Goal: Information Seeking & Learning: Learn about a topic

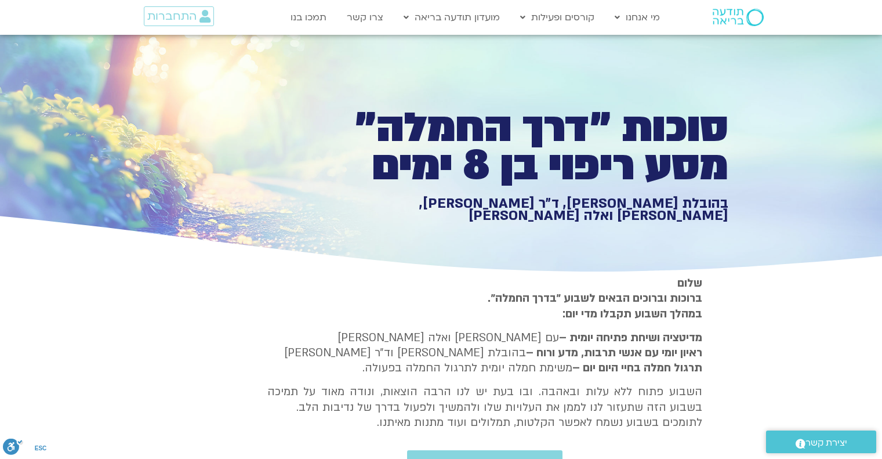
type input "992.52"
type input "2817.733333"
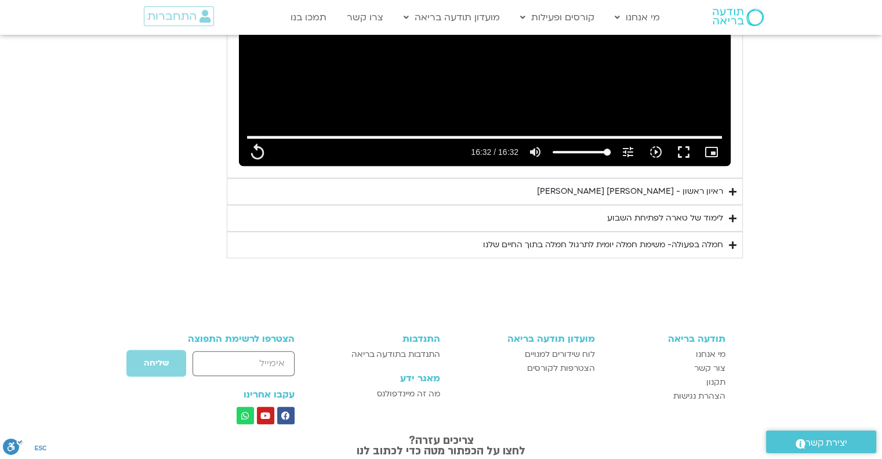
type input "992.52"
type input "2817.733333"
type input "992.52"
type input "2817.733333"
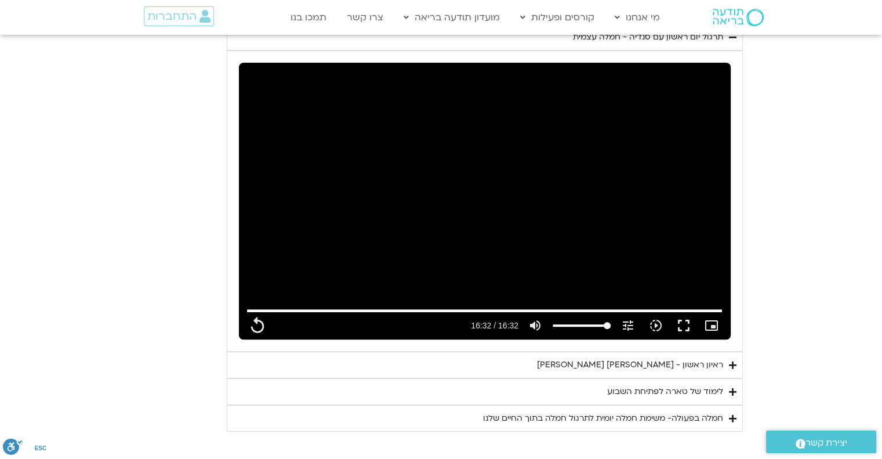
type input "992.52"
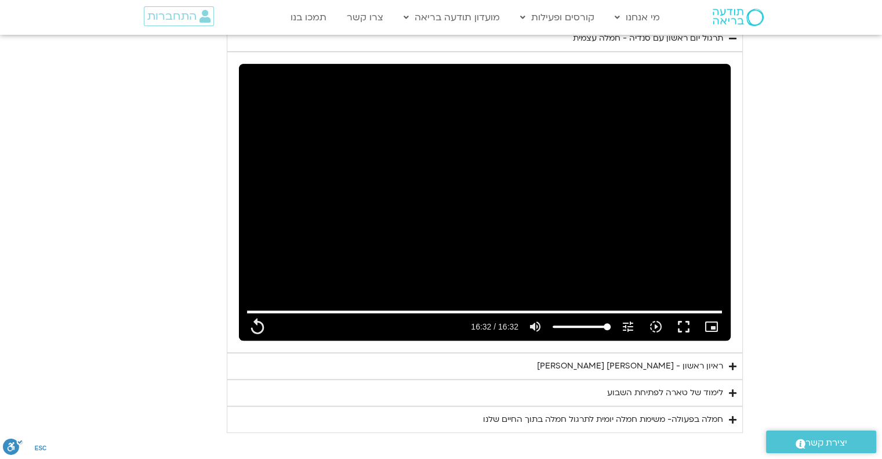
type input "2817.733333"
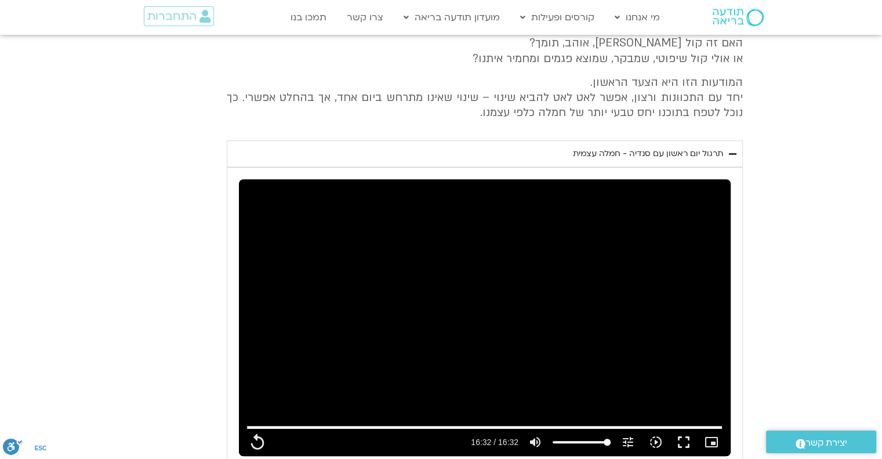
type input "992.52"
type input "2817.733333"
type input "992.52"
type input "2817.733333"
type input "992.52"
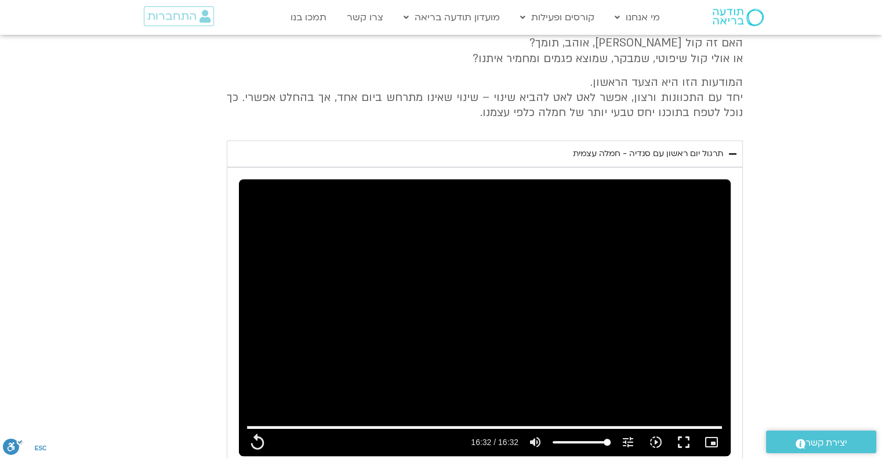
type input "2817.733333"
type input "992.52"
type input "2817.733333"
type input "992.52"
type input "2817.733333"
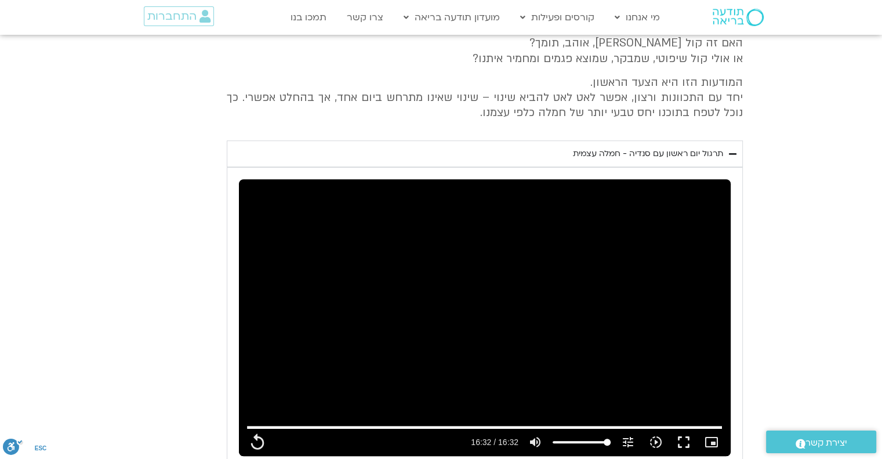
type input "992.52"
type input "2817.733333"
type input "992.52"
type input "2817.733333"
type input "992.52"
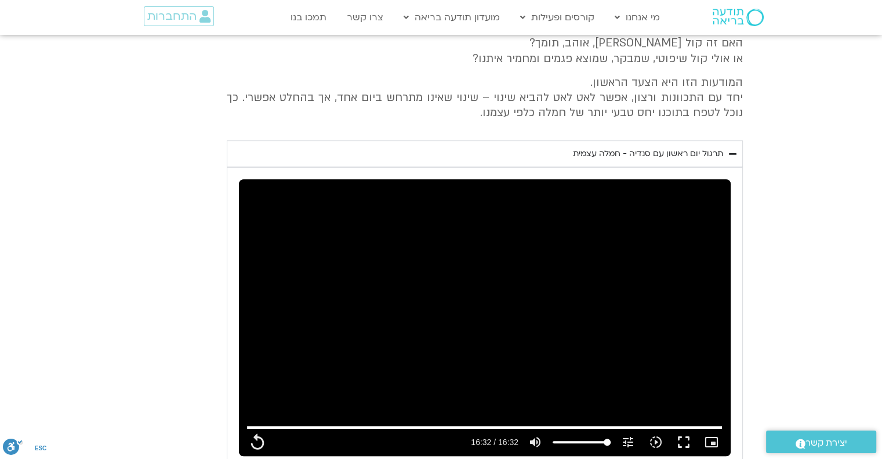
type input "2817.733333"
type input "992.52"
type input "2817.733333"
type input "992.52"
type input "2817.733333"
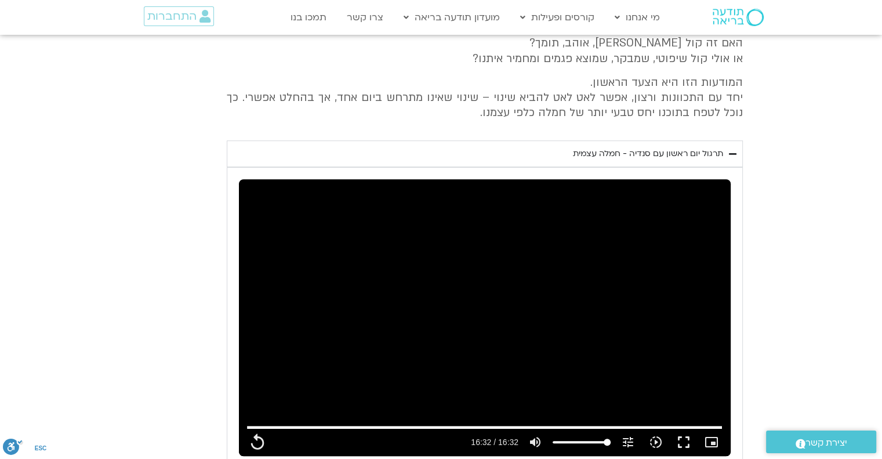
type input "992.52"
type input "2817.733333"
type input "992.52"
type input "2817.733333"
type input "992.52"
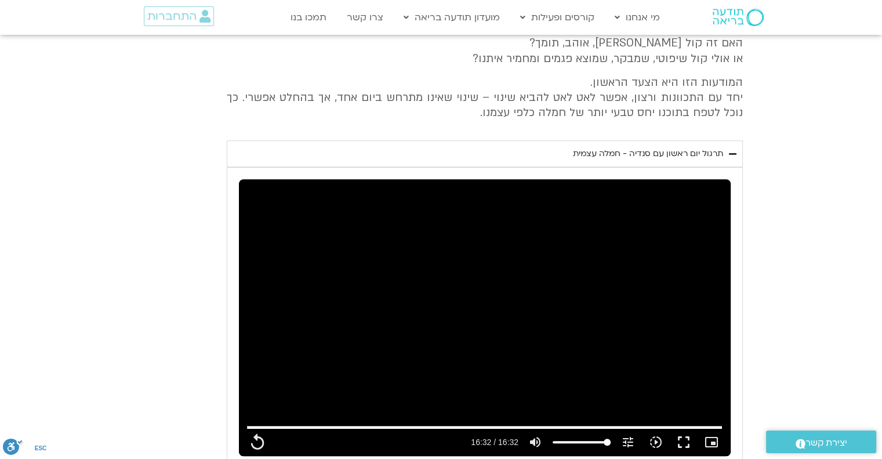
type input "2817.733333"
click at [735, 150] on icon "Accordion. Open links with Enter or Space, close with Escape, and navigate with…" at bounding box center [733, 154] width 8 height 9
type input "992.52"
type input "2817.733333"
type input "992.52"
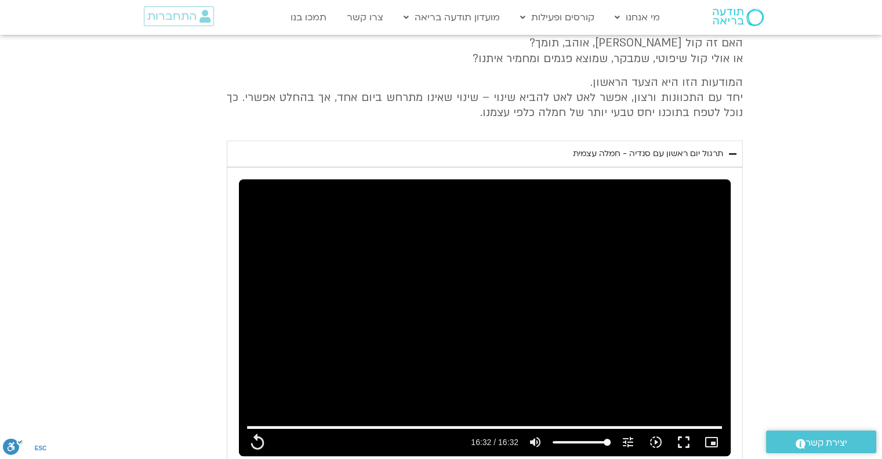
type input "2817.733333"
type input "992.52"
type input "2817.733333"
type input "992.52"
type input "2817.733333"
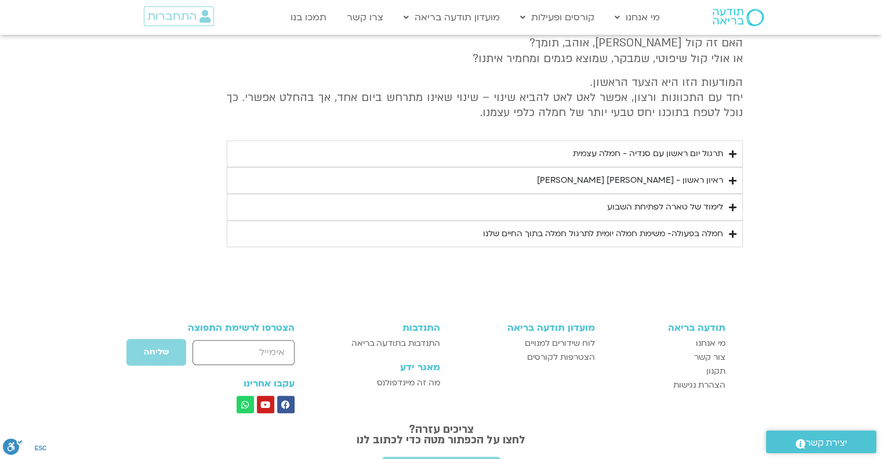
type input "992.52"
type input "2817.733333"
type input "992.52"
type input "2817.733333"
type input "992.52"
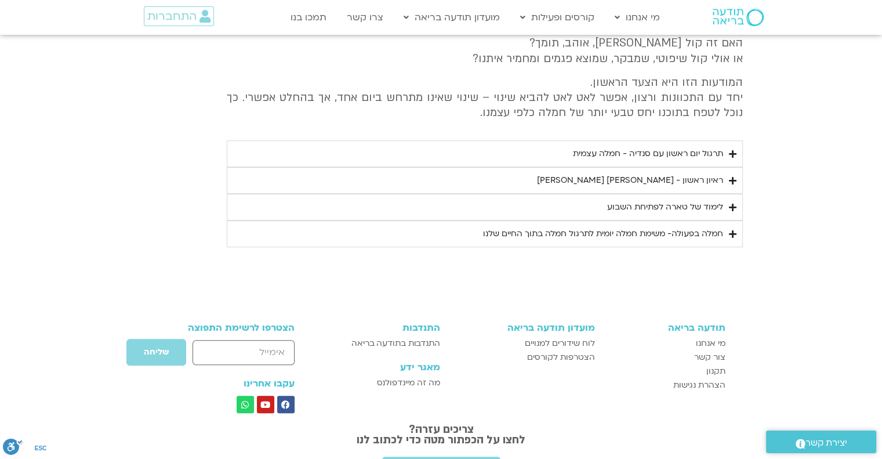
type input "2817.733333"
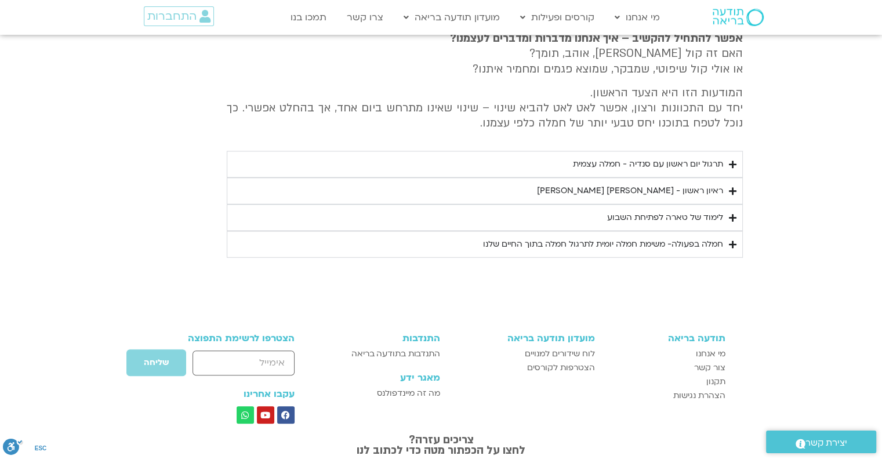
scroll to position [290, 0]
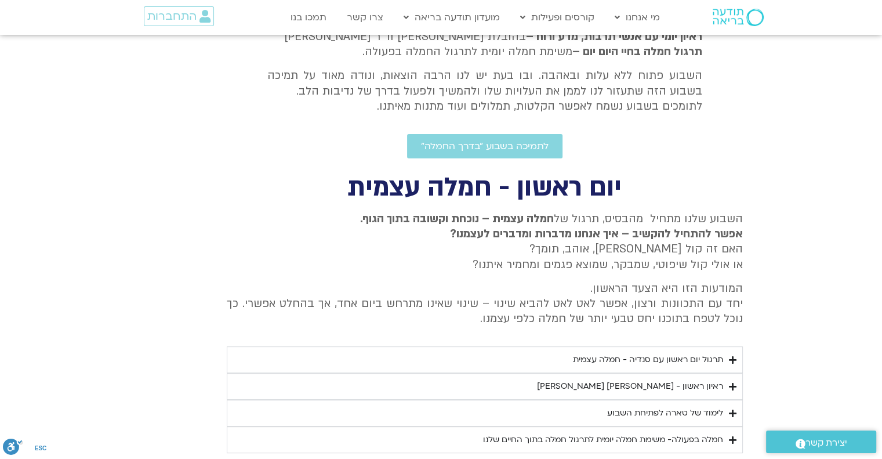
type input "992.52"
type input "2817.733333"
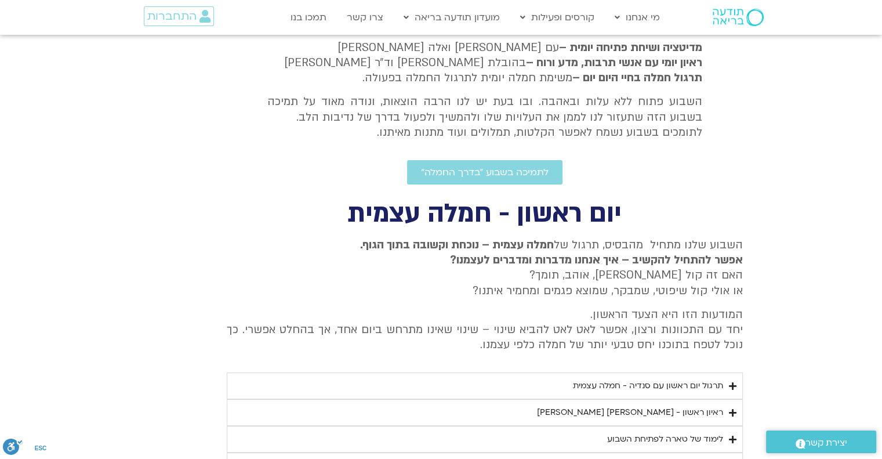
type input "992.52"
type input "2817.733333"
type input "992.52"
type input "2817.733333"
type input "992.52"
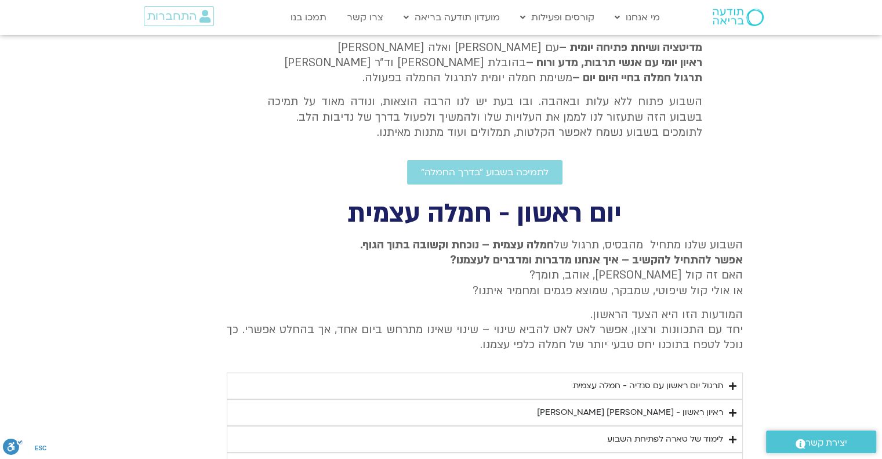
type input "2817.733333"
type input "992.52"
type input "2817.733333"
type input "992.52"
type input "2817.733333"
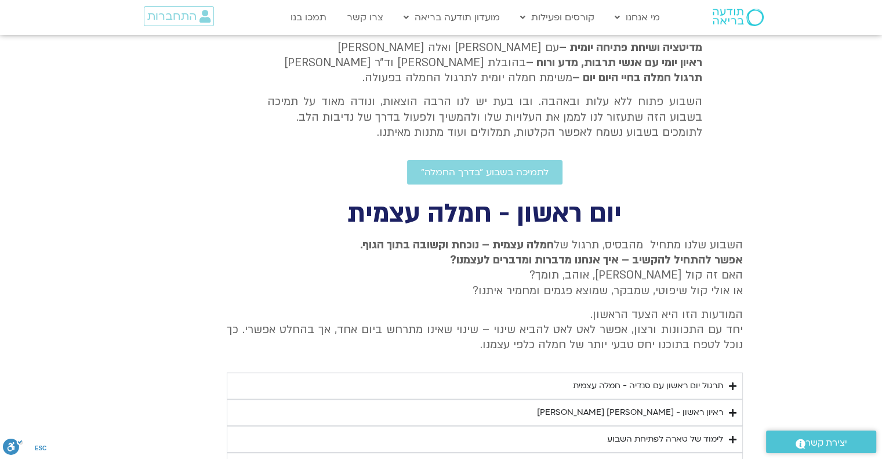
type input "992.52"
type input "2817.733333"
type input "992.52"
type input "2817.733333"
type input "992.52"
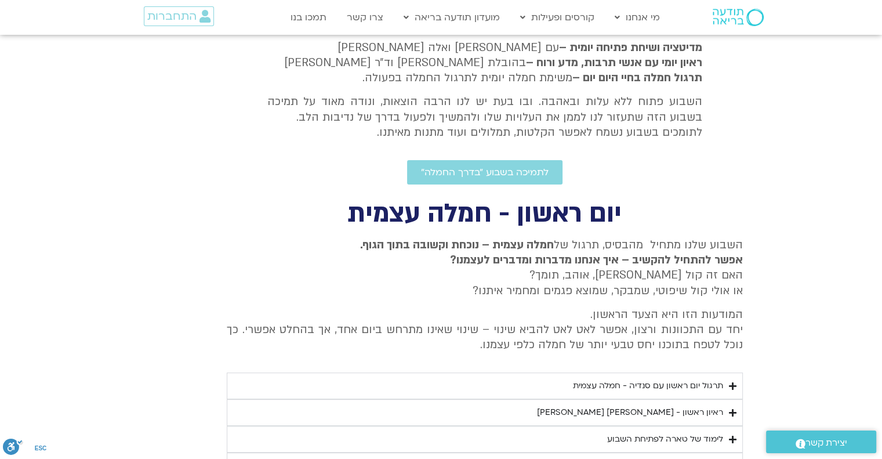
type input "2817.733333"
type input "992.52"
type input "2817.733333"
type input "992.52"
type input "2817.733333"
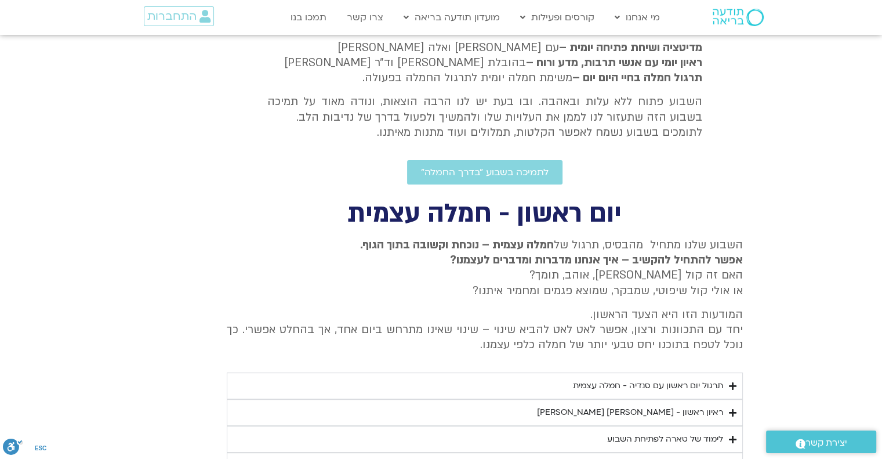
scroll to position [58, 0]
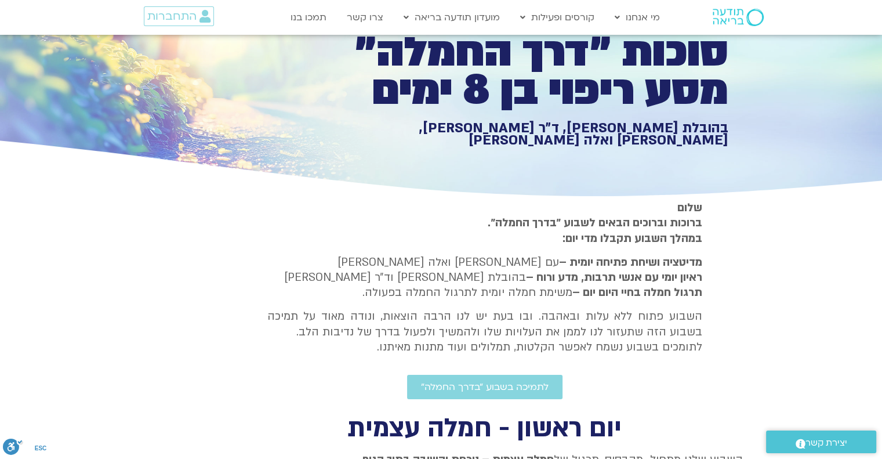
type input "992.52"
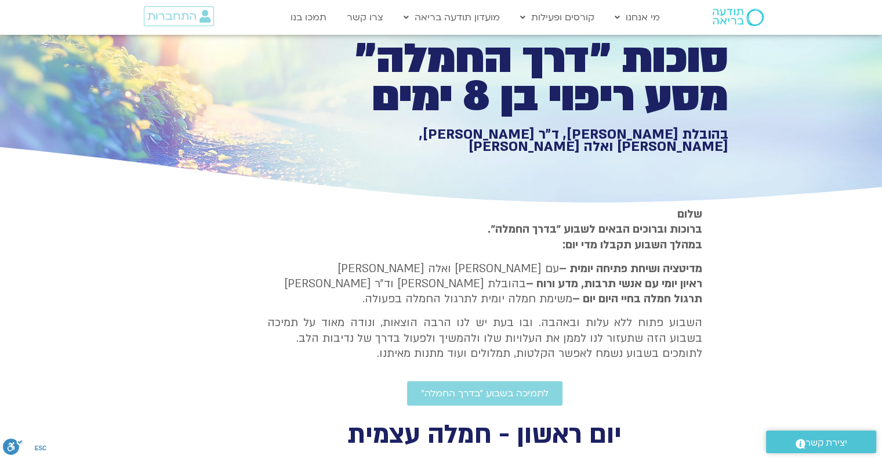
type input "2817.733333"
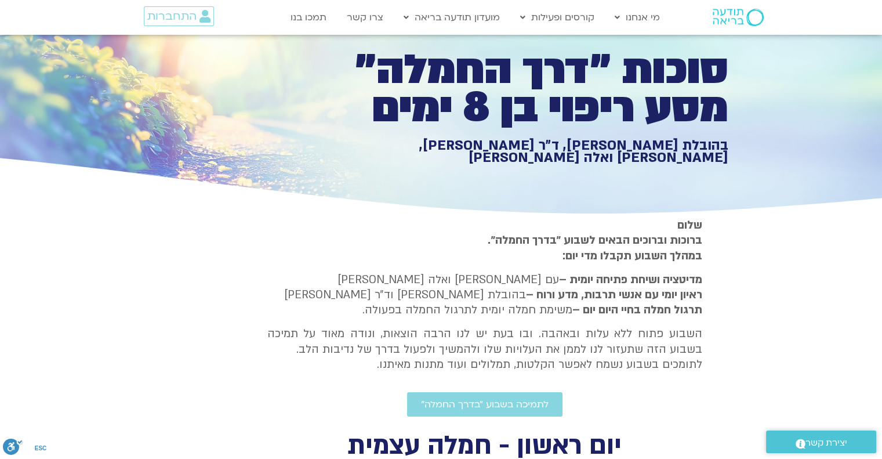
type input "992.52"
type input "2817.733333"
type input "992.52"
type input "2817.733333"
type input "992.52"
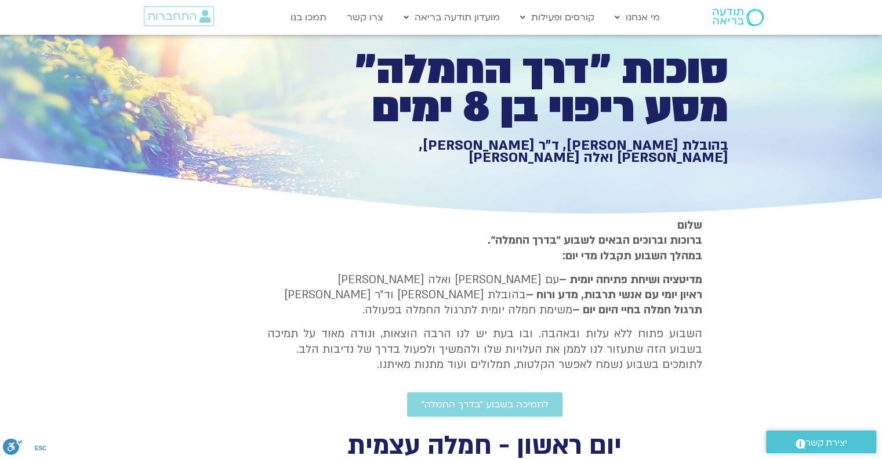
type input "2817.733333"
type input "992.52"
type input "2817.733333"
type input "992.52"
type input "2817.733333"
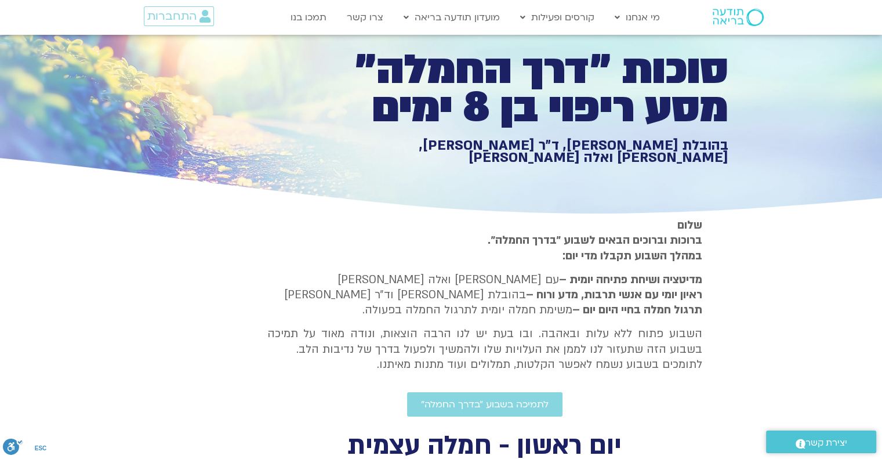
type input "992.52"
type input "2817.733333"
type input "992.52"
type input "2817.733333"
type input "992.52"
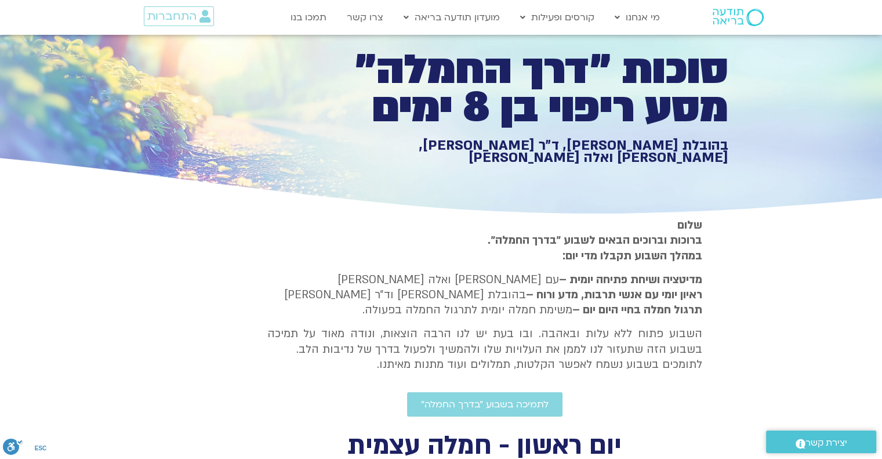
type input "2817.733333"
type input "992.52"
type input "2817.733333"
type input "992.52"
type input "2817.733333"
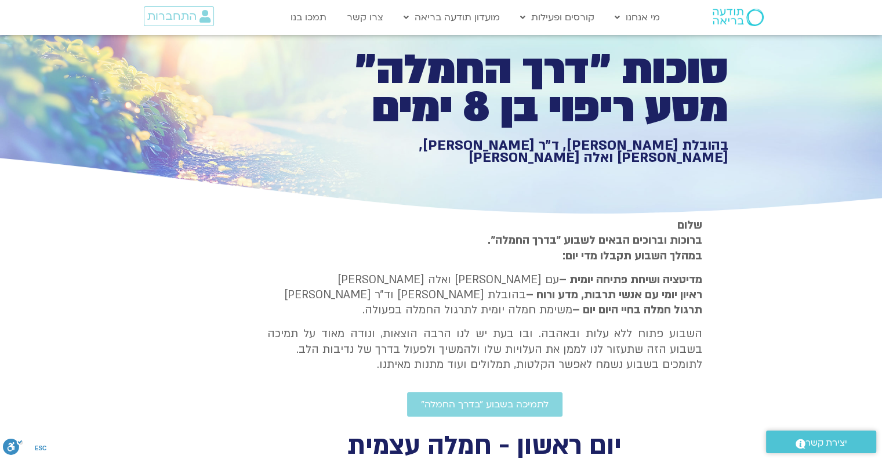
type input "992.52"
type input "2817.733333"
type input "992.52"
type input "2817.733333"
type input "992.52"
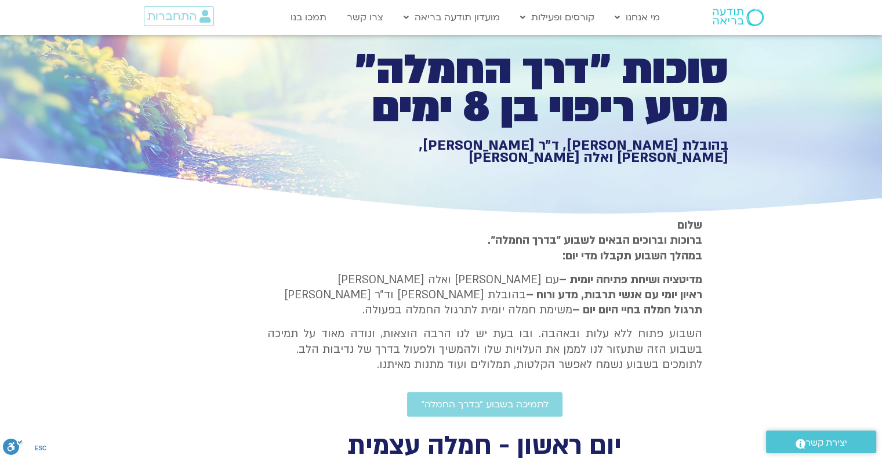
type input "2817.733333"
type input "992.52"
type input "2817.733333"
type input "992.52"
type input "2817.733333"
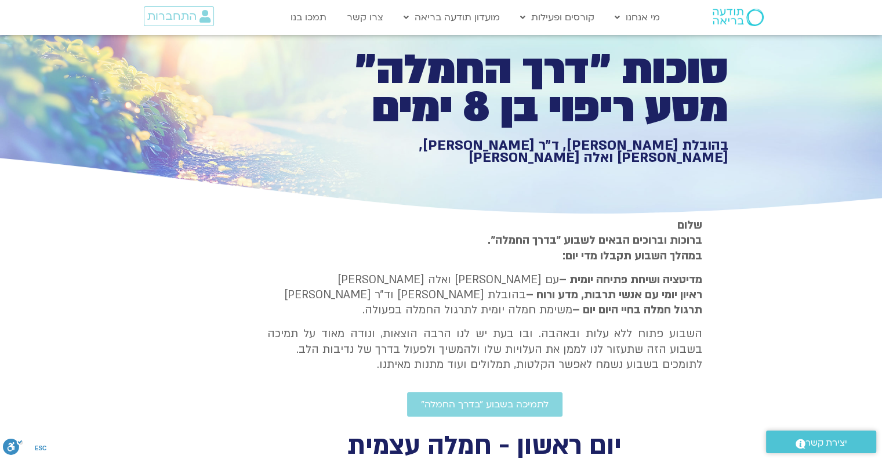
type input "992.52"
type input "2817.733333"
type input "992.52"
type input "2817.733333"
type input "992.52"
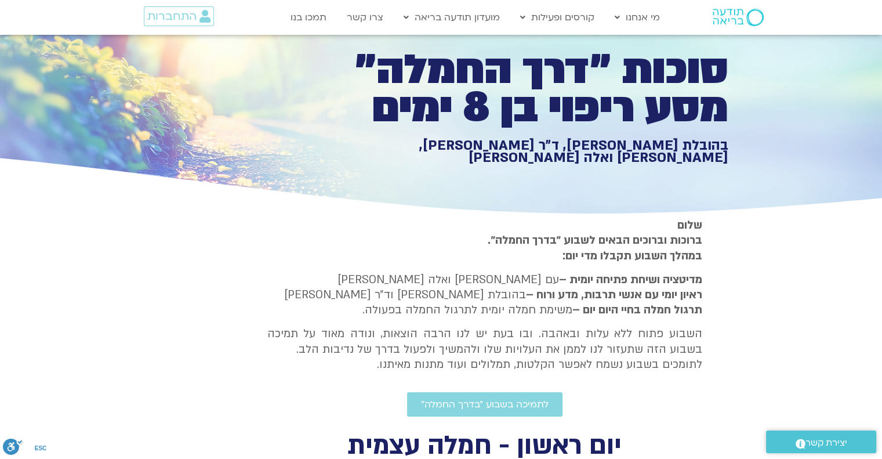
type input "2817.733333"
type input "992.52"
type input "2817.733333"
type input "992.52"
type input "2817.733333"
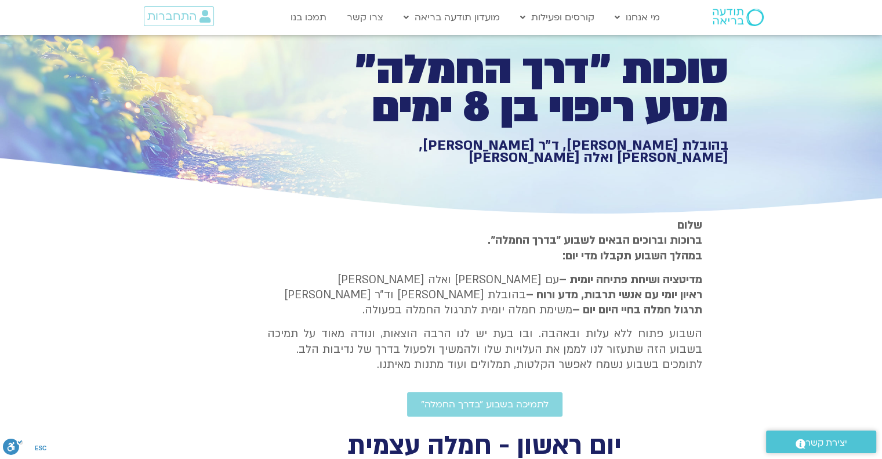
type input "992.52"
type input "2817.733333"
type input "992.52"
type input "2817.733333"
type input "992.52"
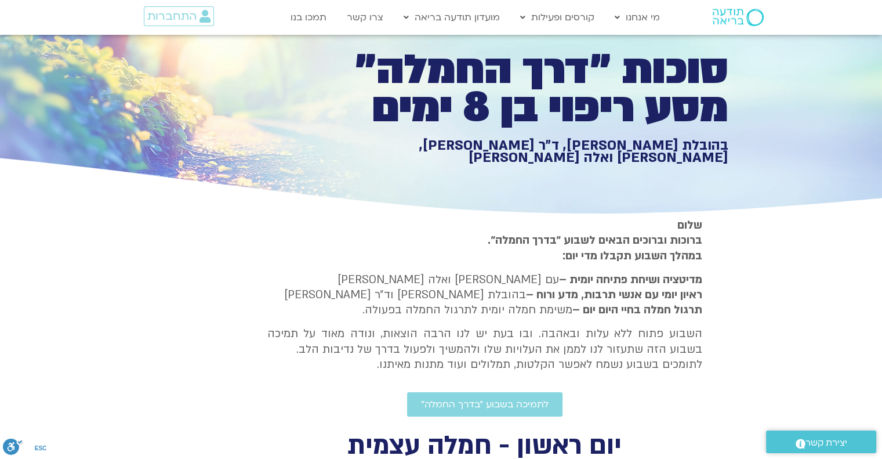
type input "2817.733333"
type input "992.52"
type input "2817.733333"
type input "992.52"
type input "2817.733333"
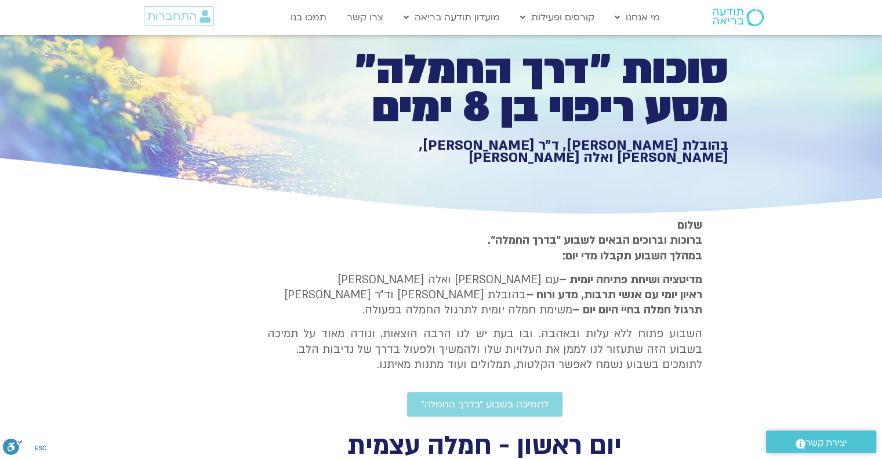
type input "992.52"
type input "2817.733333"
type input "992.52"
type input "2817.733333"
type input "992.52"
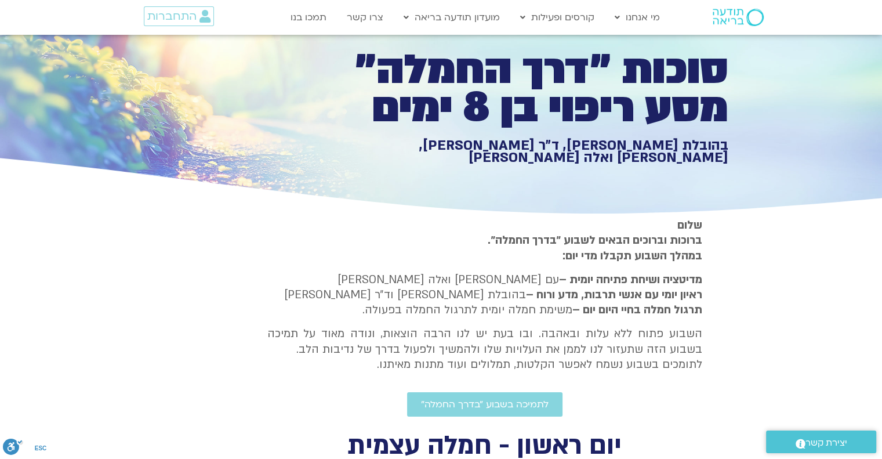
type input "2817.733333"
type input "992.52"
type input "2817.733333"
type input "992.52"
type input "2817.733333"
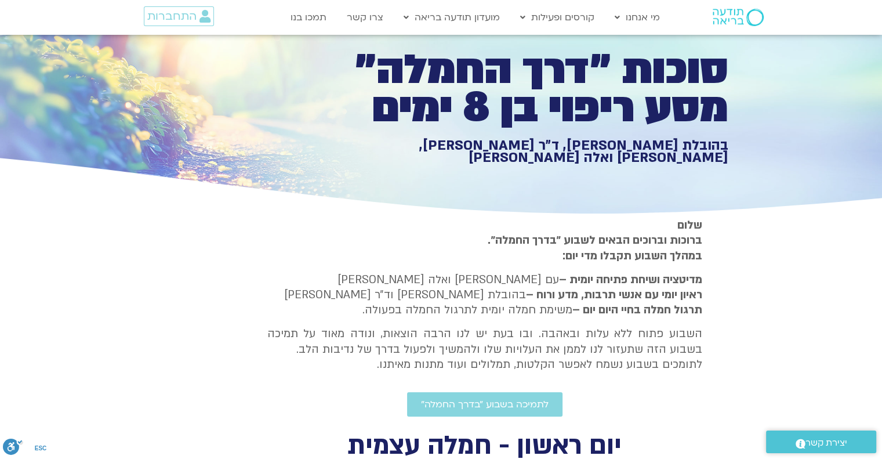
type input "992.52"
type input "2817.733333"
type input "992.52"
type input "2817.733333"
type input "992.52"
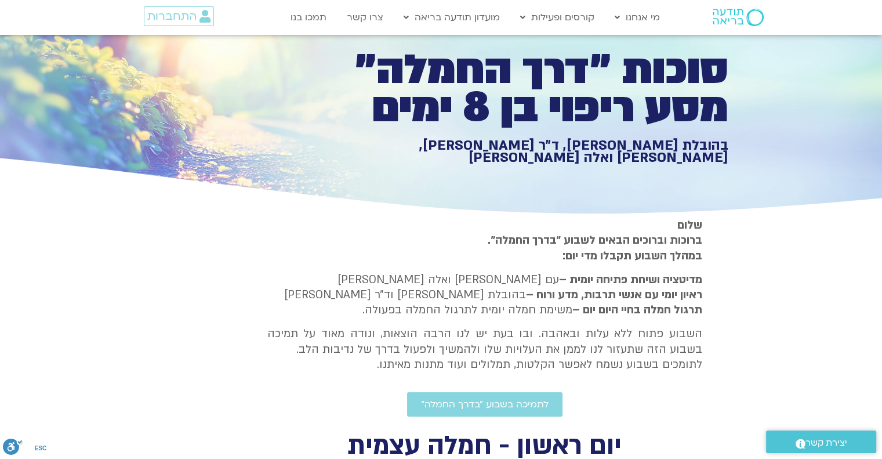
type input "2817.733333"
type input "992.52"
type input "2817.733333"
type input "992.52"
type input "2817.733333"
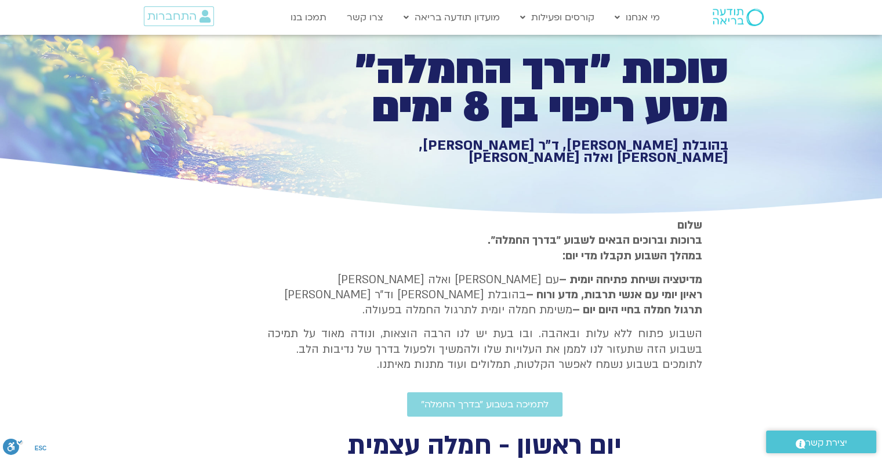
type input "992.52"
type input "2817.733333"
type input "992.52"
type input "2817.733333"
type input "992.52"
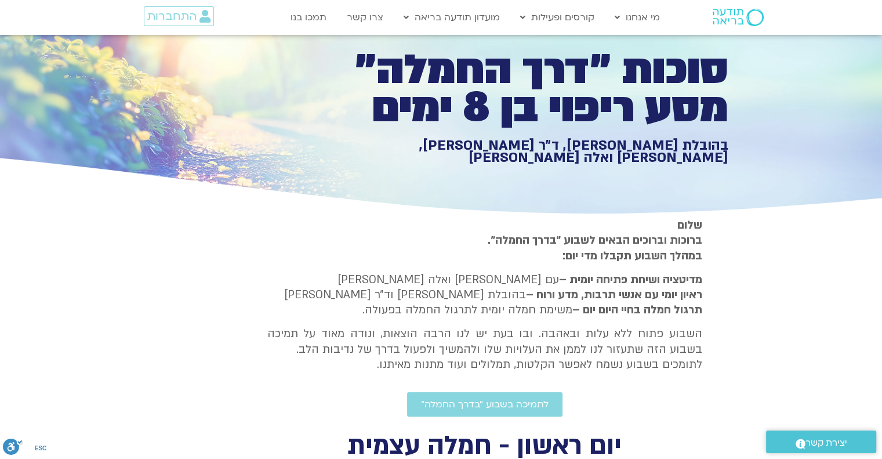
type input "2817.733333"
type input "992.52"
type input "2817.733333"
type input "992.52"
type input "2817.733333"
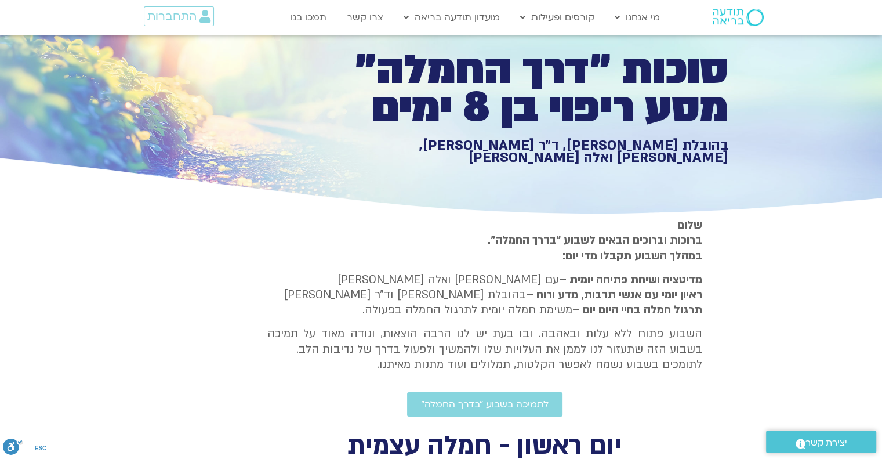
type input "992.52"
type input "2817.733333"
type input "992.52"
type input "2817.733333"
type input "992.52"
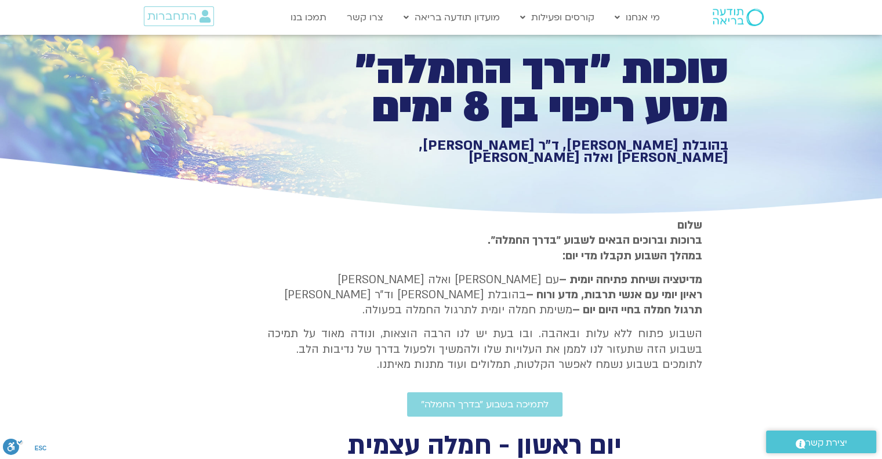
type input "2817.733333"
type input "992.52"
type input "2817.733333"
type input "992.52"
type input "2817.733333"
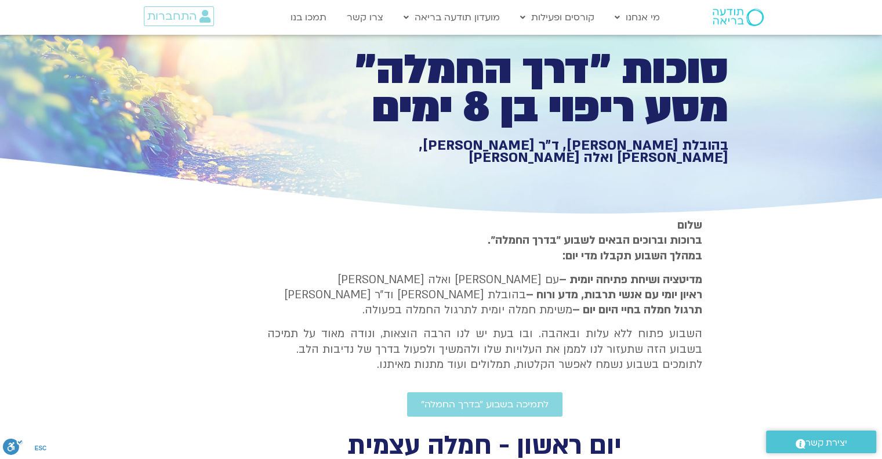
type input "992.52"
type input "2817.733333"
type input "992.52"
type input "2817.733333"
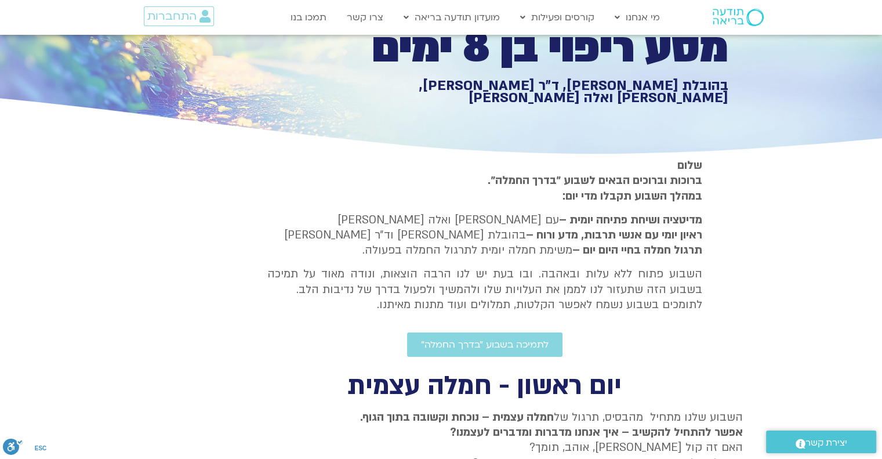
type input "992.52"
type input "2817.733333"
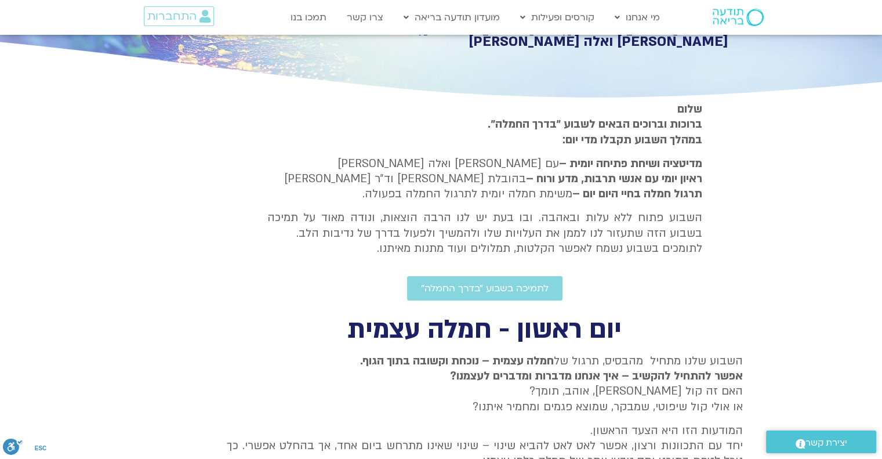
type input "992.52"
type input "2817.733333"
type input "992.52"
type input "2817.733333"
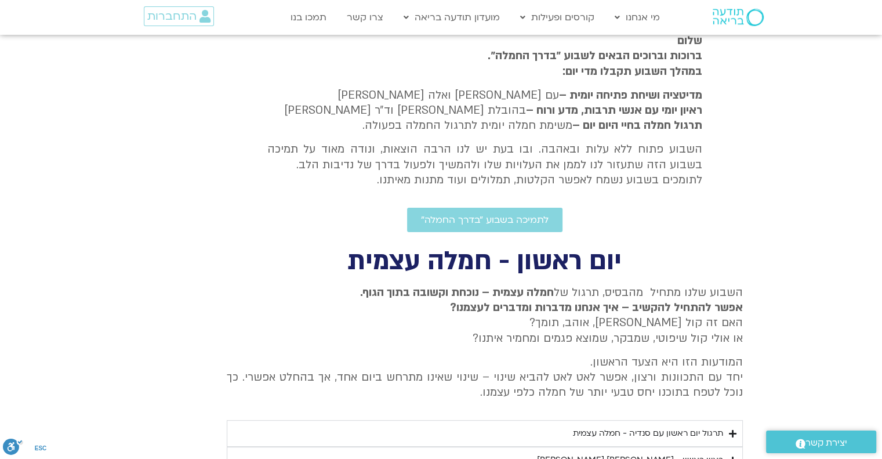
type input "992.52"
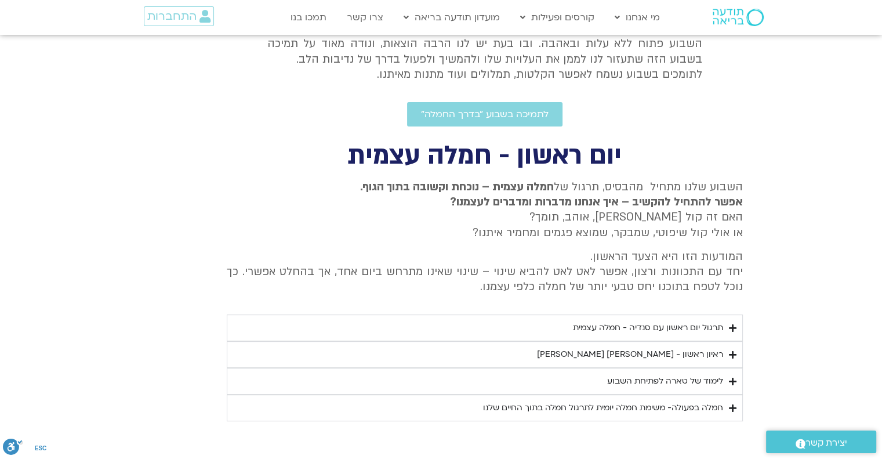
type input "2817.733333"
type input "992.52"
type input "2817.733333"
type input "992.52"
type input "2817.733333"
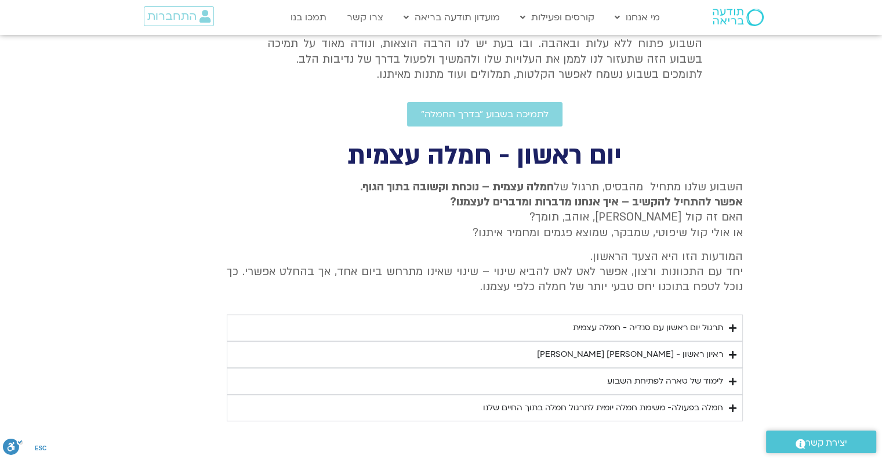
type input "992.52"
type input "2817.733333"
type input "992.52"
type input "2817.733333"
type input "992.52"
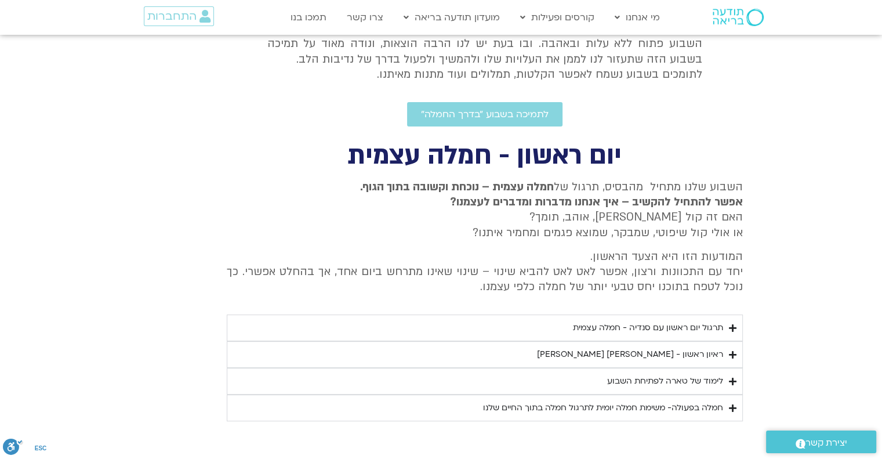
type input "2817.733333"
type input "992.52"
type input "2817.733333"
type input "992.52"
type input "2817.733333"
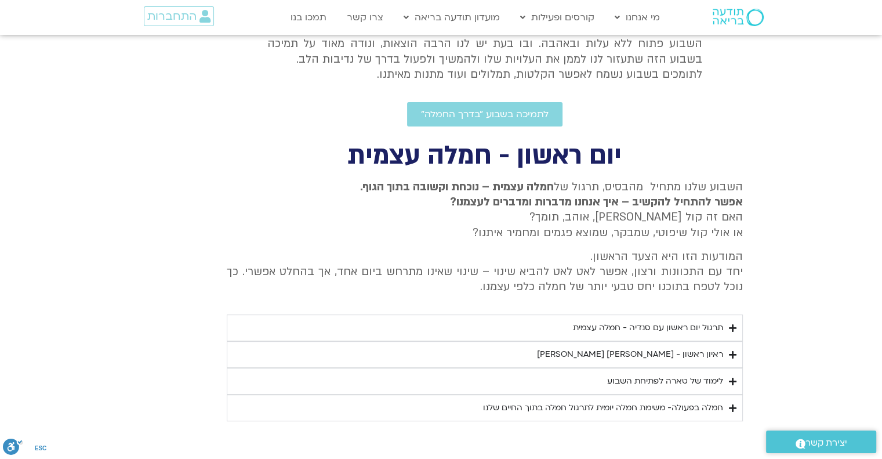
type input "992.52"
type input "2817.733333"
type input "992.52"
type input "2817.733333"
type input "992.52"
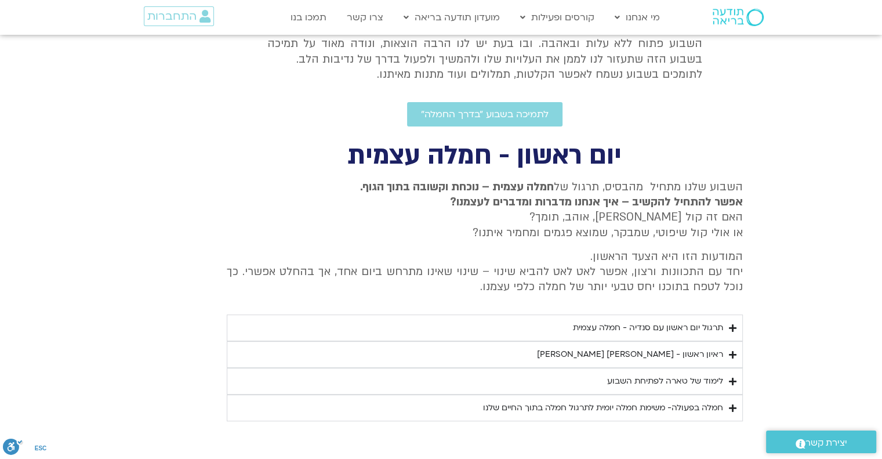
type input "2817.733333"
type input "992.52"
type input "2817.733333"
type input "992.52"
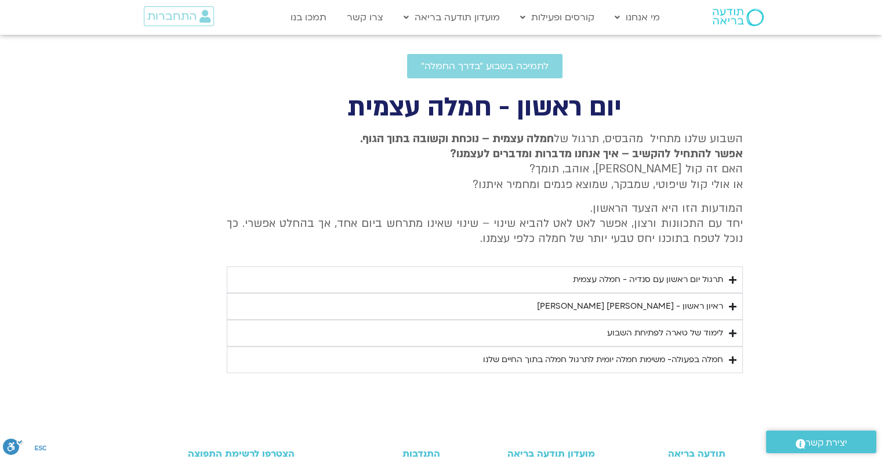
type input "2817.733333"
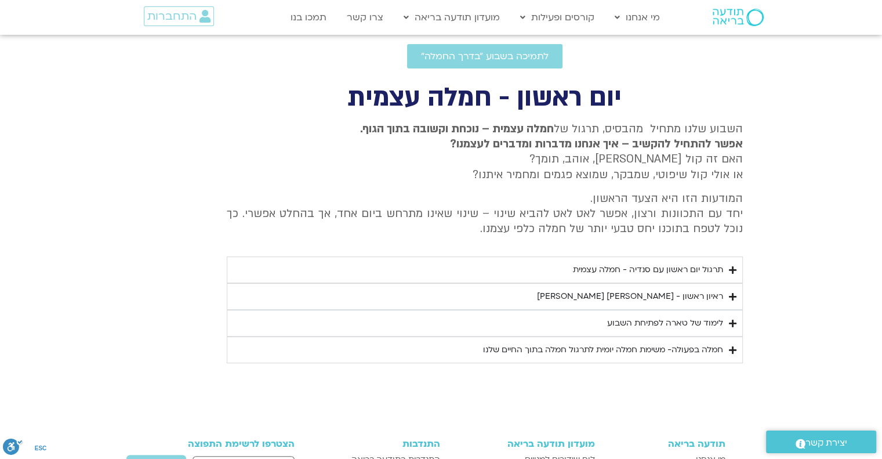
type input "992.52"
type input "2817.733333"
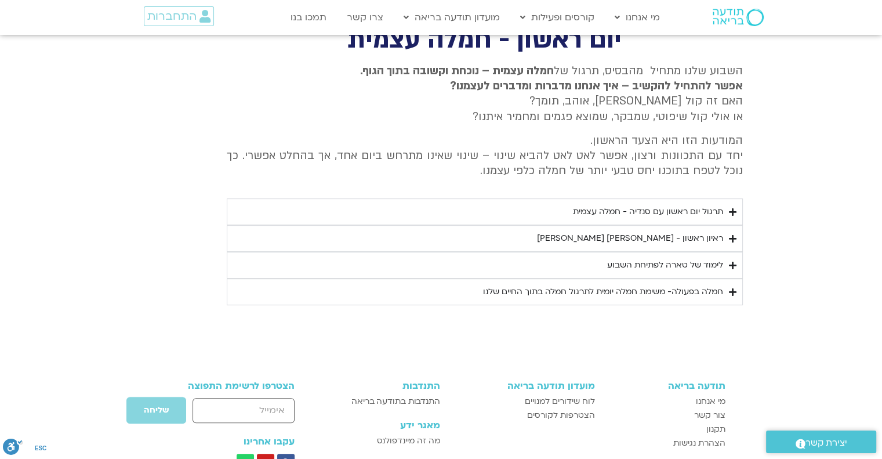
scroll to position [522, 0]
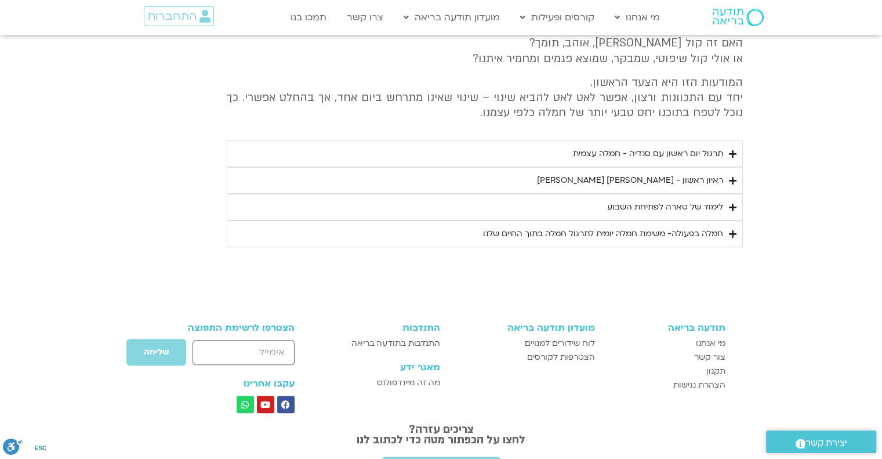
click at [737, 151] on summary "תרגול יום ראשון עם סנדיה - חמלה עצמית" at bounding box center [485, 153] width 516 height 27
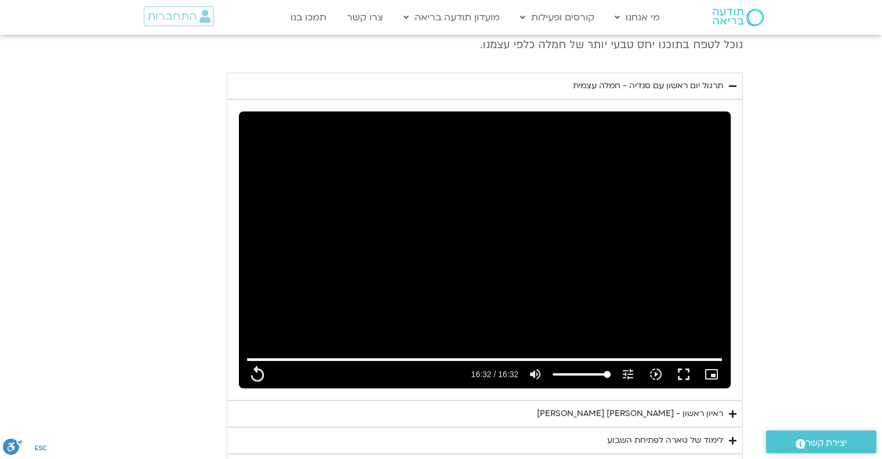
scroll to position [580, 0]
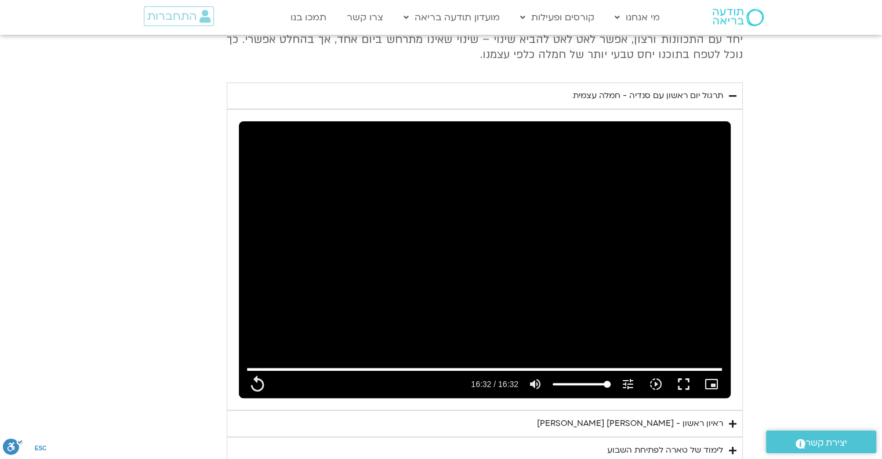
click at [729, 99] on icon "Accordion. Open links with Enter or Space, close with Escape, and navigate with…" at bounding box center [733, 96] width 8 height 9
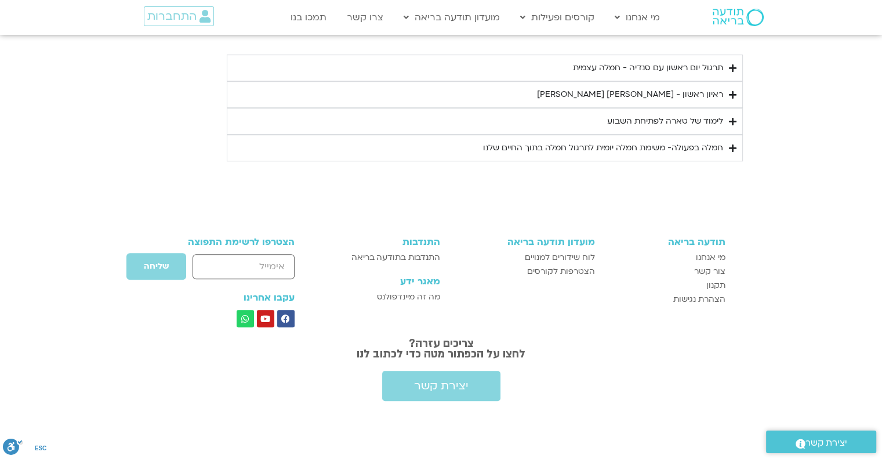
click at [730, 93] on icon "Accordion. Open links with Enter or Space, close with Escape, and navigate with…" at bounding box center [733, 95] width 8 height 9
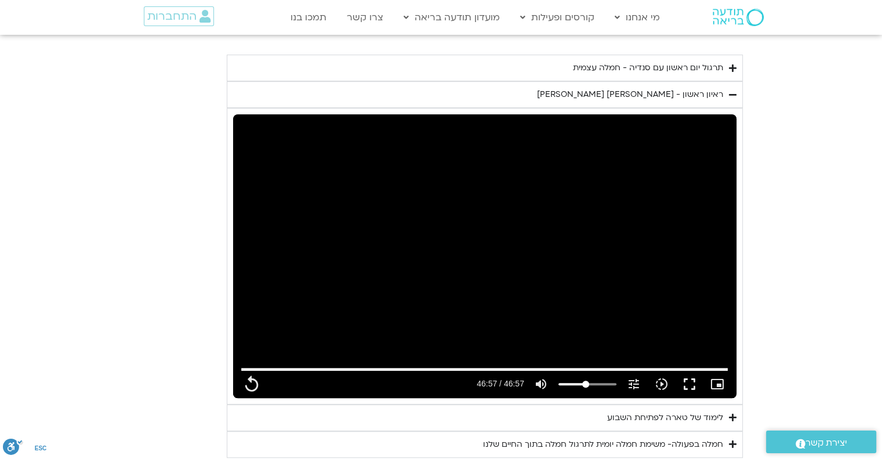
click at [730, 91] on icon "Accordion. Open links with Enter or Space, close with Escape, and navigate with…" at bounding box center [733, 95] width 8 height 9
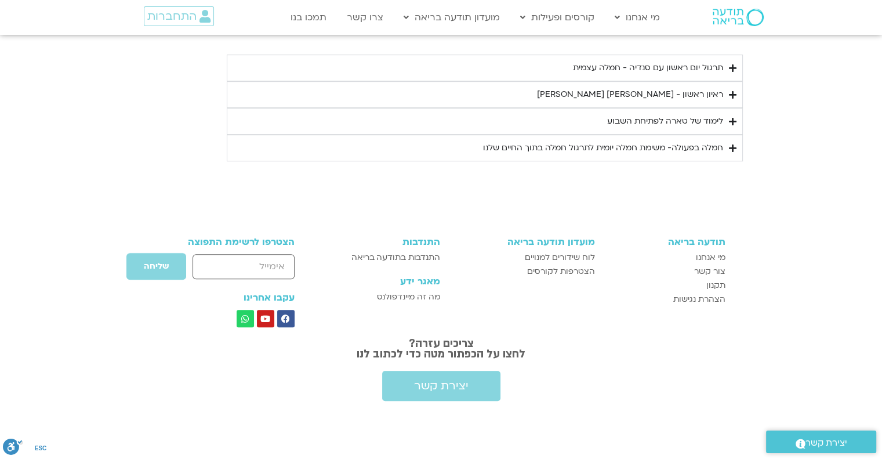
click at [735, 118] on icon "Accordion. Open links with Enter or Space, close with Escape, and navigate with…" at bounding box center [733, 121] width 8 height 9
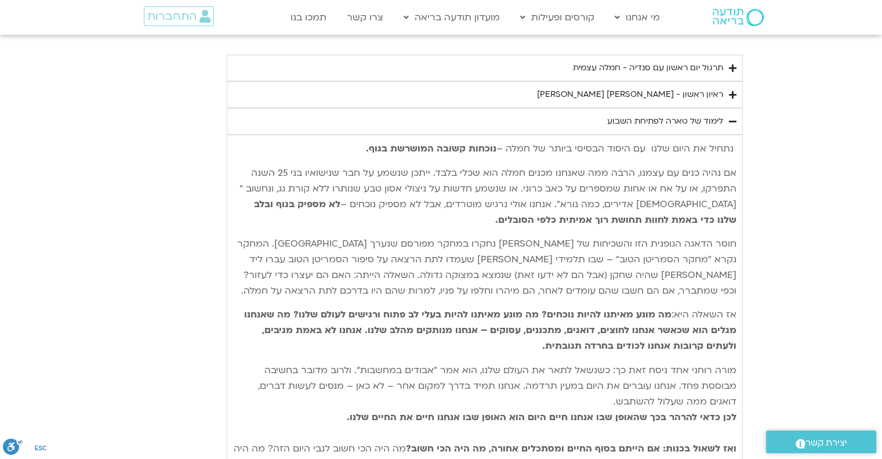
click at [734, 117] on icon "Accordion. Open links with Enter or Space, close with Escape, and navigate with…" at bounding box center [733, 121] width 8 height 9
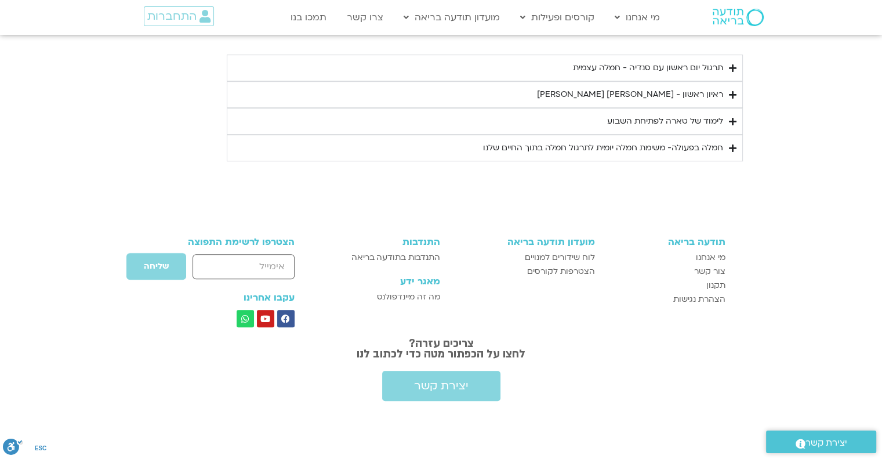
click at [729, 148] on icon "Accordion. Open links with Enter or Space, close with Escape, and navigate with…" at bounding box center [733, 148] width 8 height 9
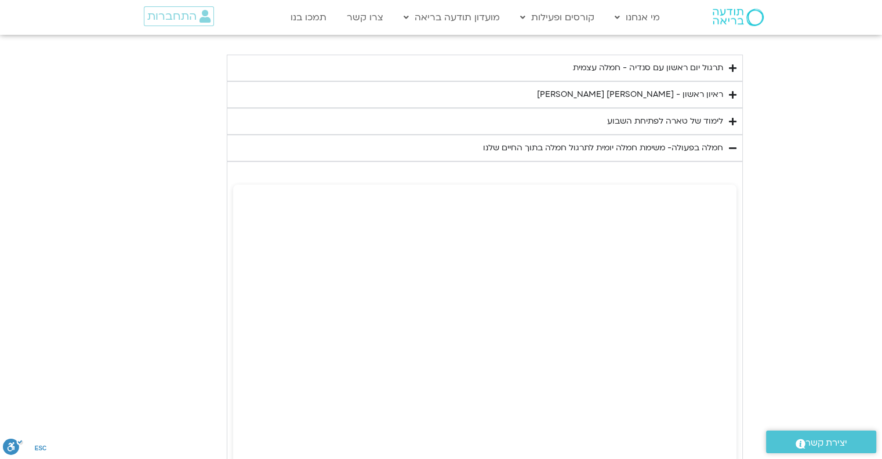
click at [729, 148] on icon "Accordion. Open links with Enter or Space, close with Escape, and navigate with…" at bounding box center [733, 148] width 8 height 9
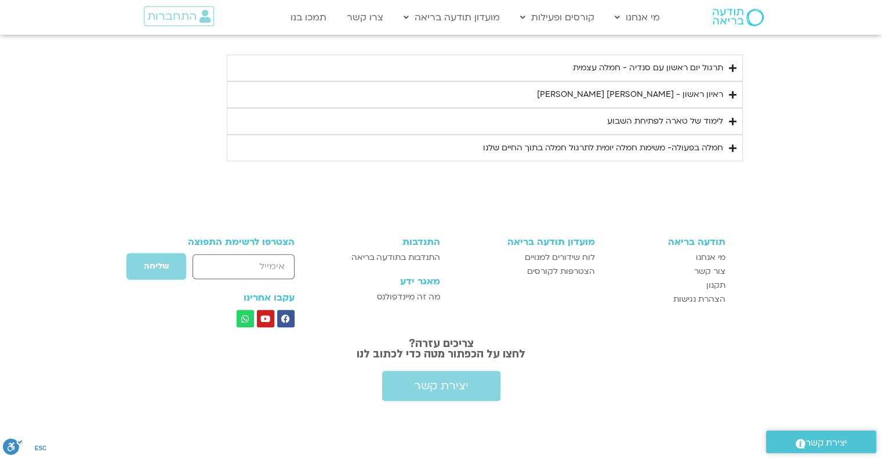
click at [730, 118] on icon "Accordion. Open links with Enter or Space, close with Escape, and navigate with…" at bounding box center [733, 121] width 8 height 9
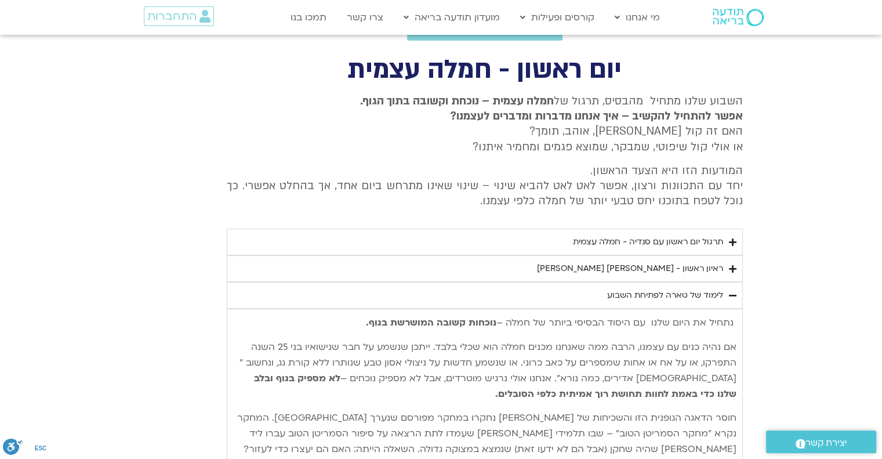
scroll to position [434, 0]
click at [734, 297] on icon "Accordion. Open links with Enter or Space, close with Escape, and navigate with…" at bounding box center [733, 295] width 8 height 9
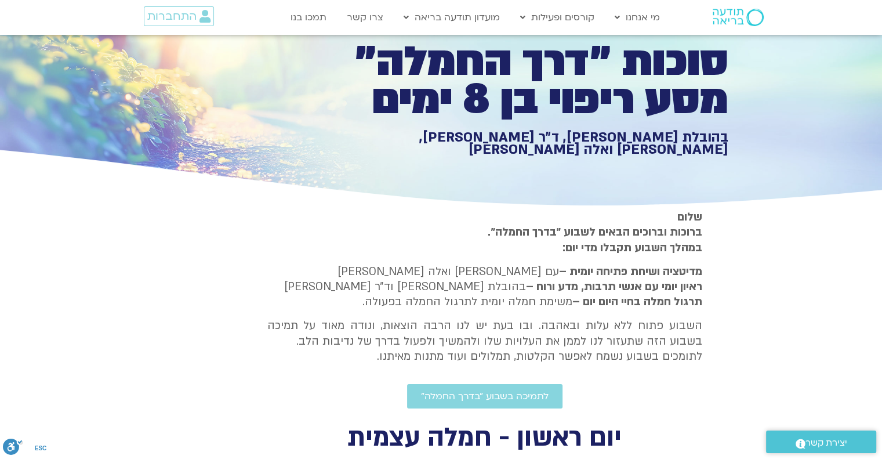
scroll to position [0, 0]
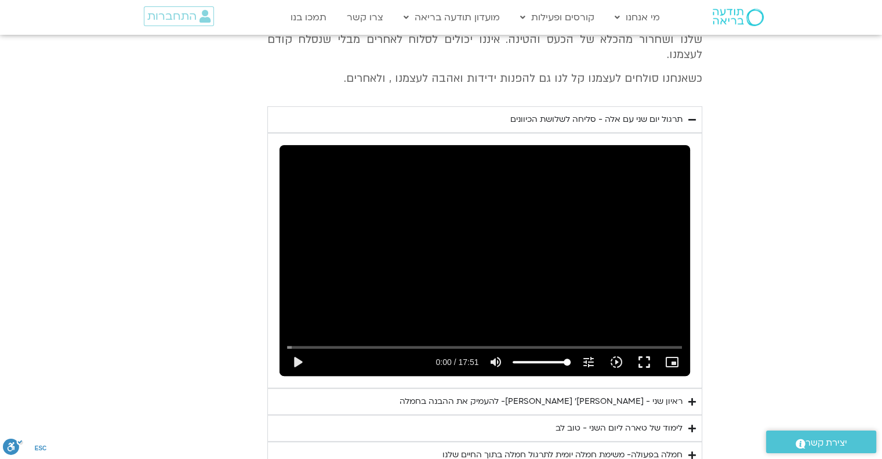
scroll to position [638, 0]
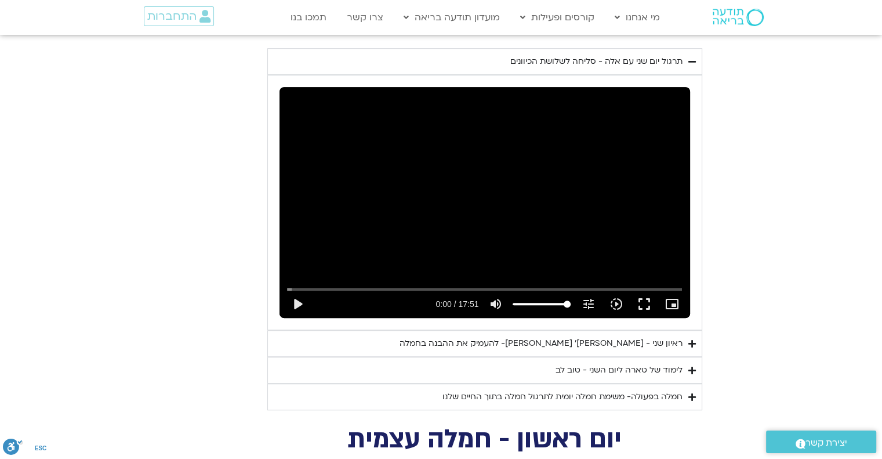
click at [692, 366] on icon "Accordion. Open links with Enter or Space, close with Escape, and navigate with…" at bounding box center [693, 370] width 8 height 9
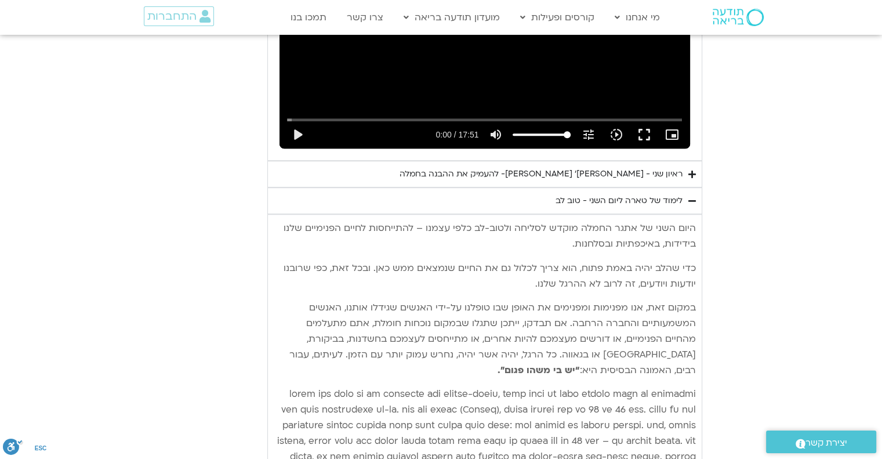
scroll to position [812, 0]
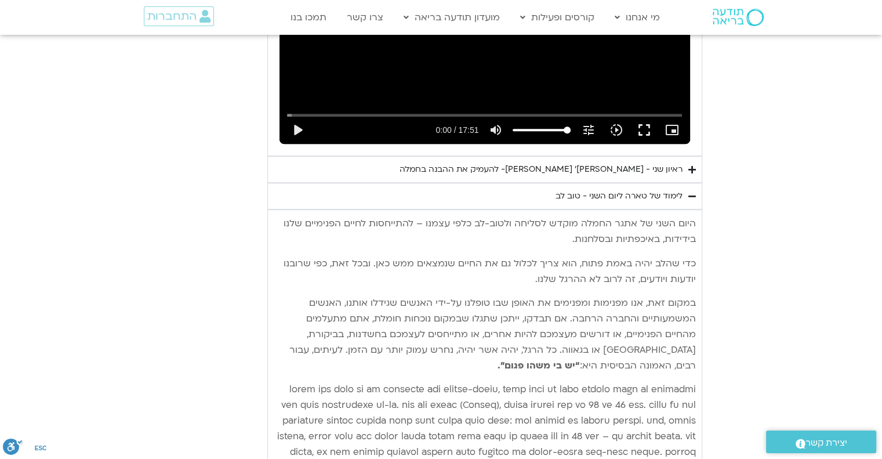
click at [693, 216] on p "היום השני של אתגר החמלה מוקדש לסליחה ולטוב-לב כלפי עצמנו – להתייחסות לחיים הפני…" at bounding box center [485, 231] width 422 height 31
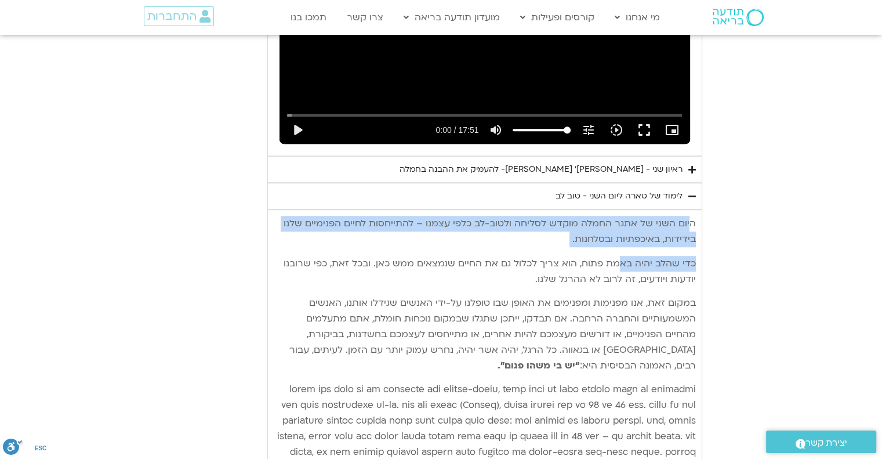
drag, startPoint x: 638, startPoint y: 238, endPoint x: 623, endPoint y: 245, distance: 16.4
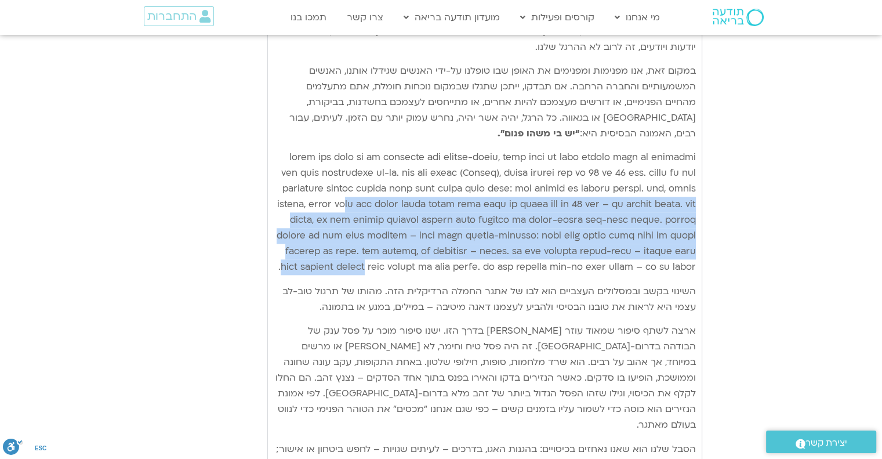
drag, startPoint x: 623, startPoint y: 245, endPoint x: 529, endPoint y: 262, distance: 94.9
click at [540, 258] on div "היום השני של אתגר החמלה מוקדש לסליחה ולטוב-[PERSON_NAME] כלפי עצמנו – להתייחסות…" at bounding box center [485, 264] width 422 height 560
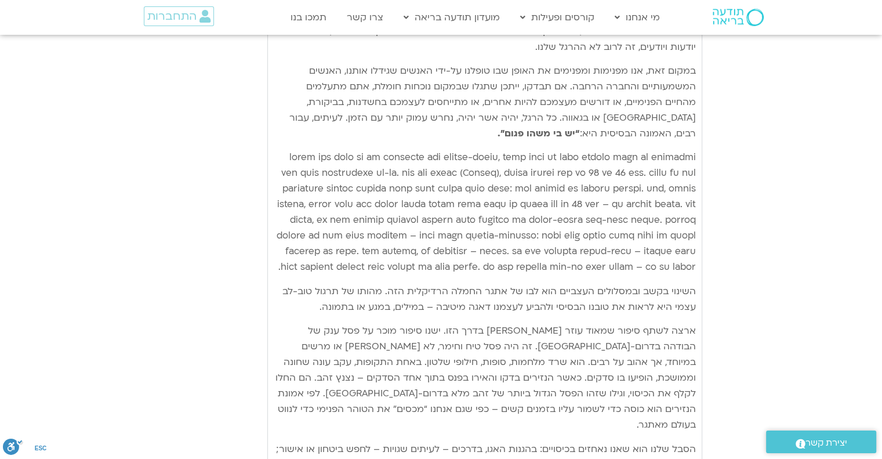
click at [529, 262] on p "Accordion. Open links with Enter or Space, close with Escape, and navigate with…" at bounding box center [485, 212] width 422 height 125
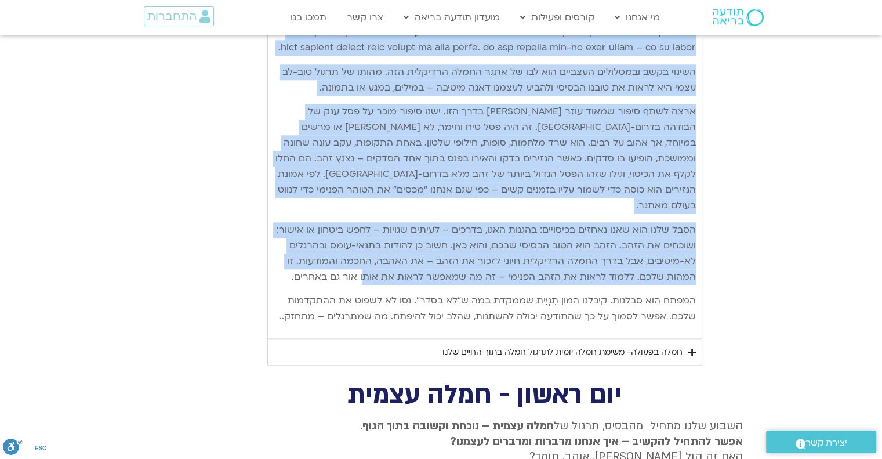
scroll to position [1276, 0]
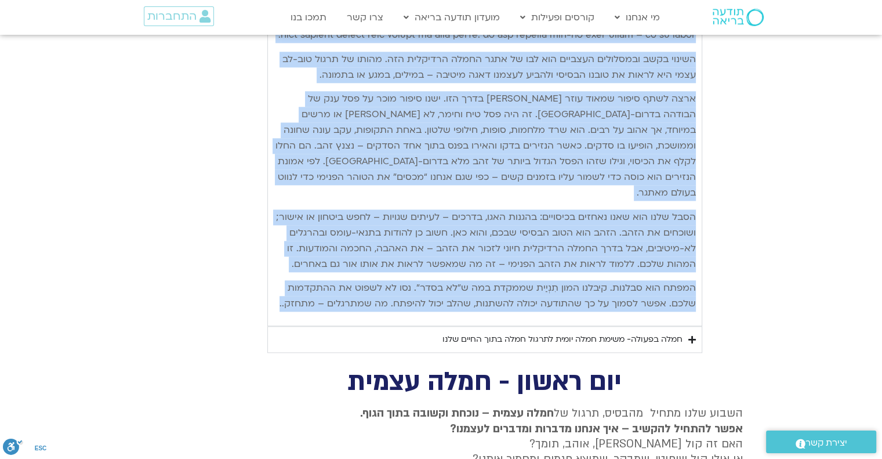
drag, startPoint x: 695, startPoint y: 208, endPoint x: 254, endPoint y: 287, distance: 448.0
copy div "lore ipsu do sita conse adipi elitse doeiu-te inci utlab – etdolorem aliqu enim…"
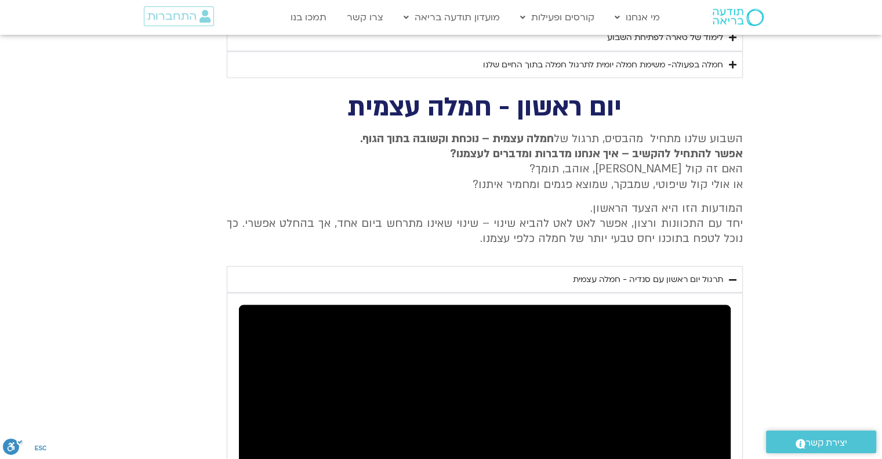
scroll to position [2138, 0]
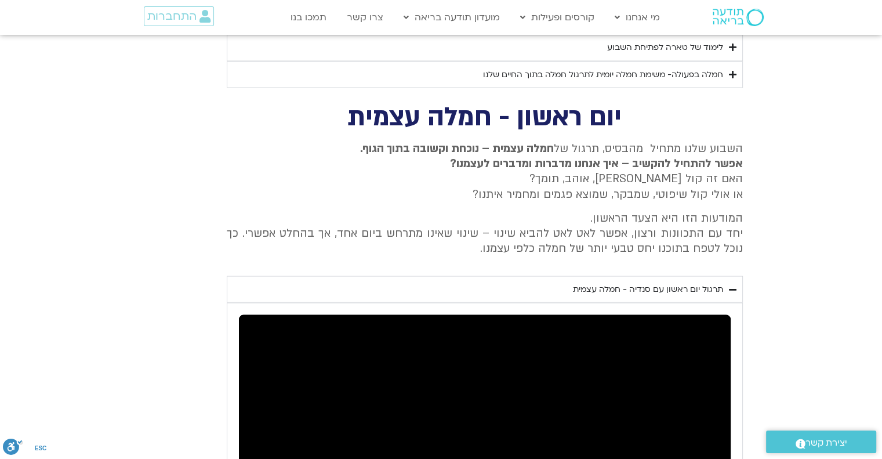
click at [734, 285] on icon "Accordion. Open links with Enter or Space, close with Escape, and navigate with…" at bounding box center [733, 289] width 8 height 9
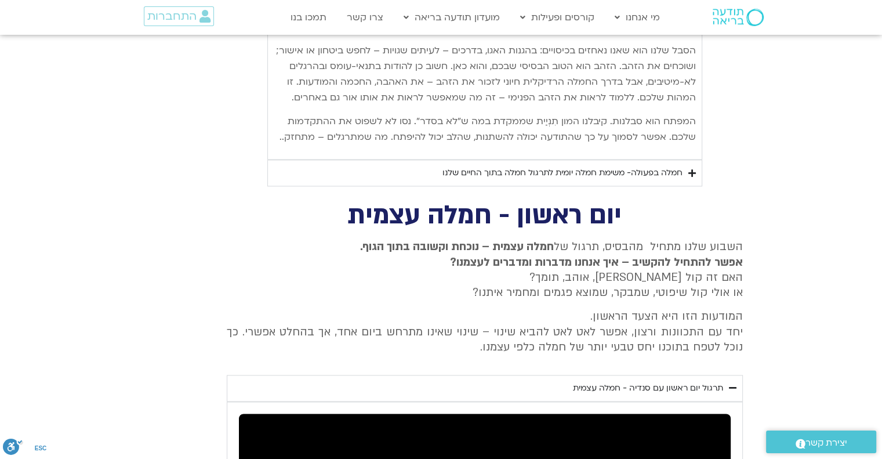
scroll to position [1442, 0]
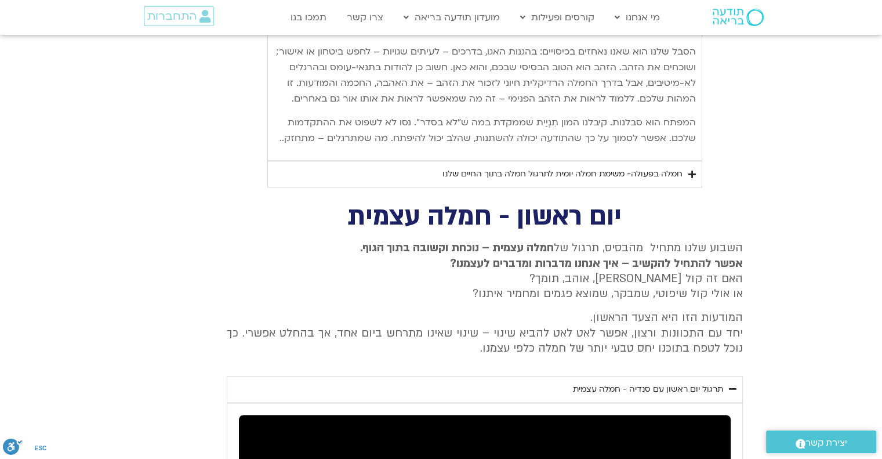
click at [738, 376] on summary "תרגול יום ראשון עם סנדיה - חמלה עצמית" at bounding box center [485, 389] width 516 height 27
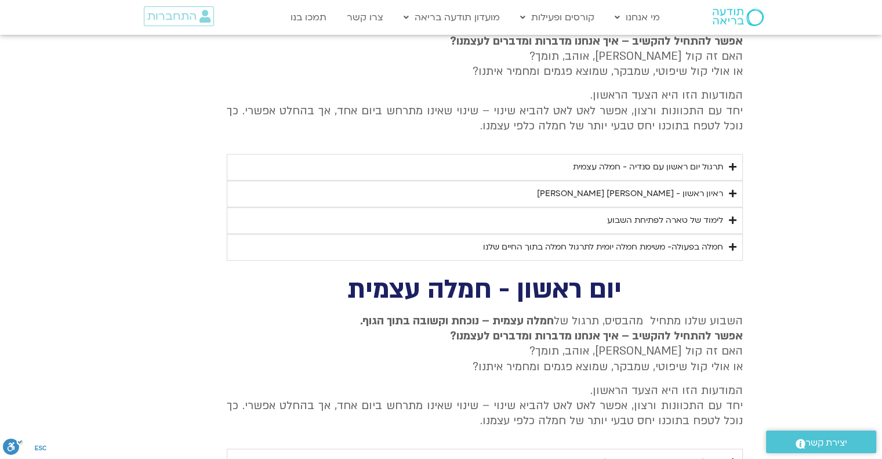
scroll to position [1674, 0]
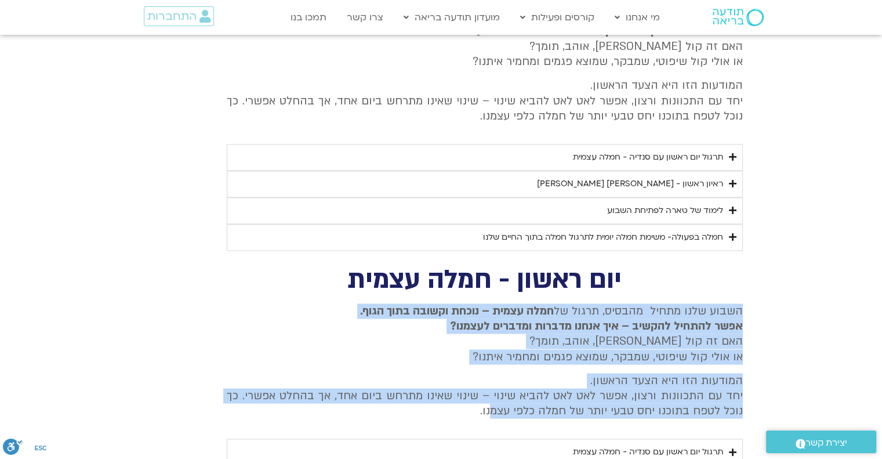
drag, startPoint x: 741, startPoint y: 292, endPoint x: 479, endPoint y: 400, distance: 283.0
click at [486, 399] on div "השבוע שלנו מתחיל מהבסיס, תרגול של חמלה עצמית – נוכחת וקשובה בתוך הגוף. אפשר להת…" at bounding box center [485, 360] width 516 height 115
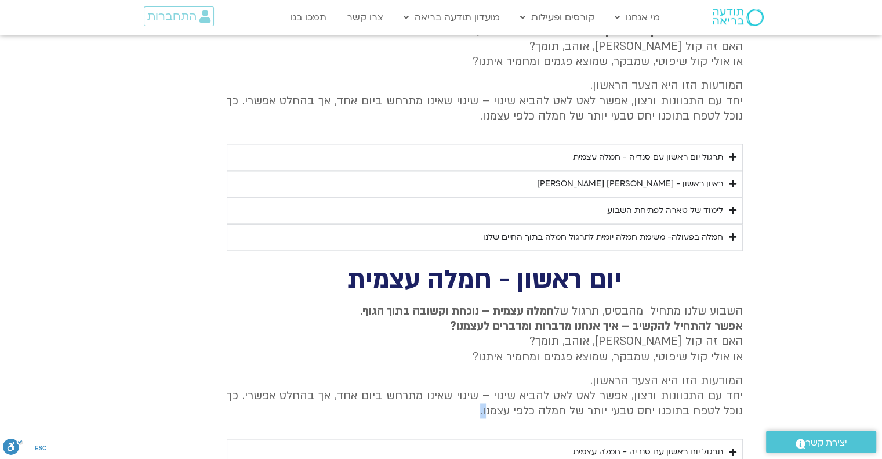
drag, startPoint x: 479, startPoint y: 400, endPoint x: 491, endPoint y: 391, distance: 14.5
click at [491, 391] on p "המודעות הזו היא הצעד הראשון. יחד עם התכוונות ורצון, אפשר לאט לאט להביא שינוי – …" at bounding box center [485, 396] width 516 height 46
click at [650, 336] on p "השבוע שלנו מתחיל מהבסיס, תרגול של חמלה עצמית – נוכחת וקשובה בתוך הגוף. אפשר להת…" at bounding box center [485, 333] width 516 height 61
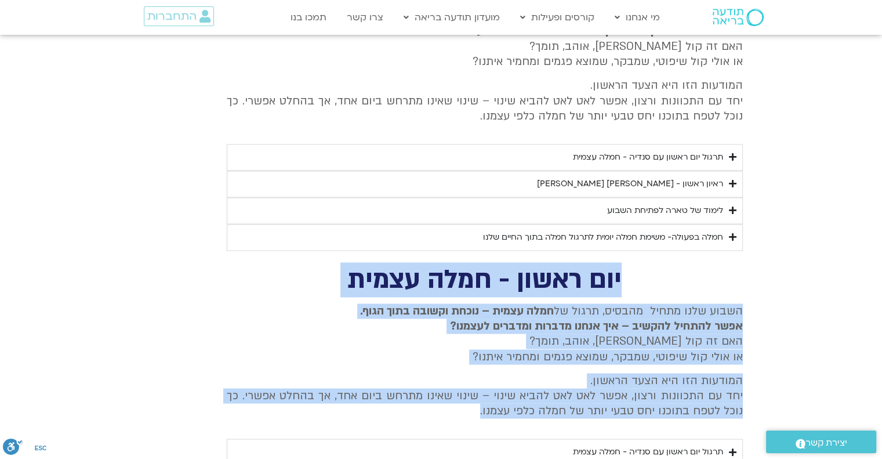
drag, startPoint x: 628, startPoint y: 259, endPoint x: 465, endPoint y: 393, distance: 211.4
click at [465, 393] on div "יום ראשון - חמלה עצמית השבוע שלנו מתחיל מהבסיס, תרגול של חמלה עצמית – נוכחת וקש…" at bounding box center [441, 406] width 603 height 277
copy div "יום ראשון - חמלה עצמית השבוע שלנו מתחיל מהבסיס, תרגול של חמלה עצמית – נוכחת וקש…"
click at [721, 278] on div "יום ראשון - חמלה עצמית השבוע שלנו מתחיל מהבסיס, תרגול של חמלה עצמית – נוכחת וקש…" at bounding box center [441, 406] width 603 height 277
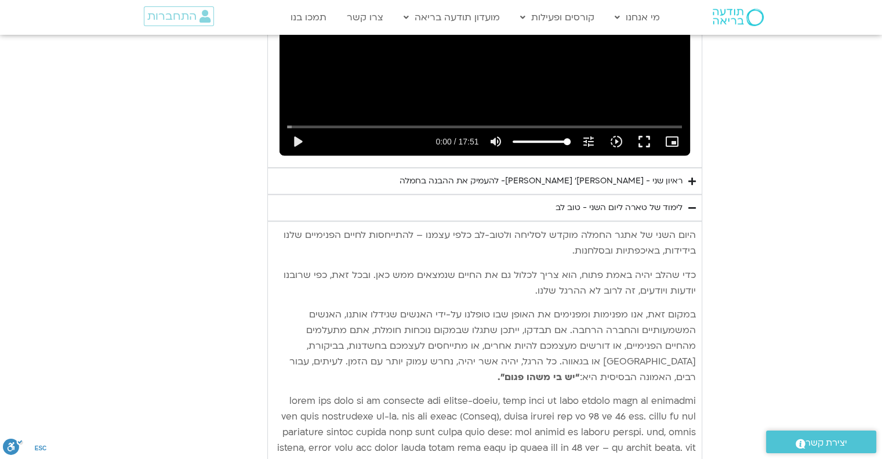
scroll to position [746, 0]
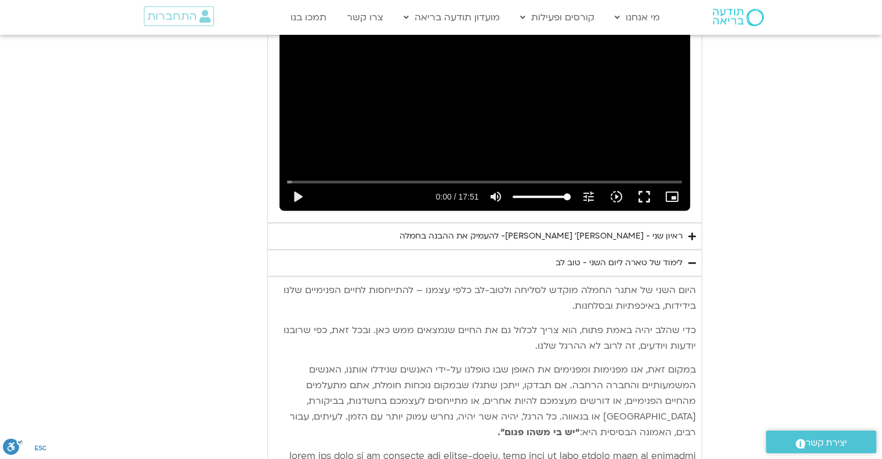
click at [691, 259] on icon "Accordion. Open links with Enter or Space, close with Escape, and navigate with…" at bounding box center [693, 263] width 8 height 9
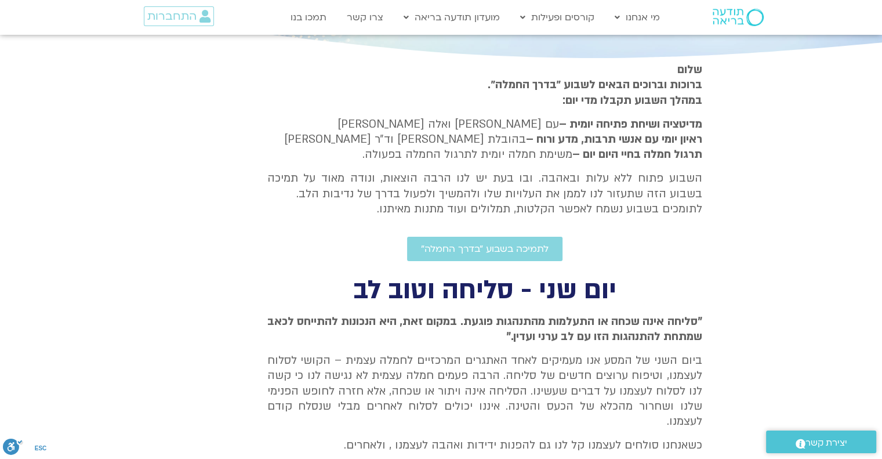
scroll to position [223, 0]
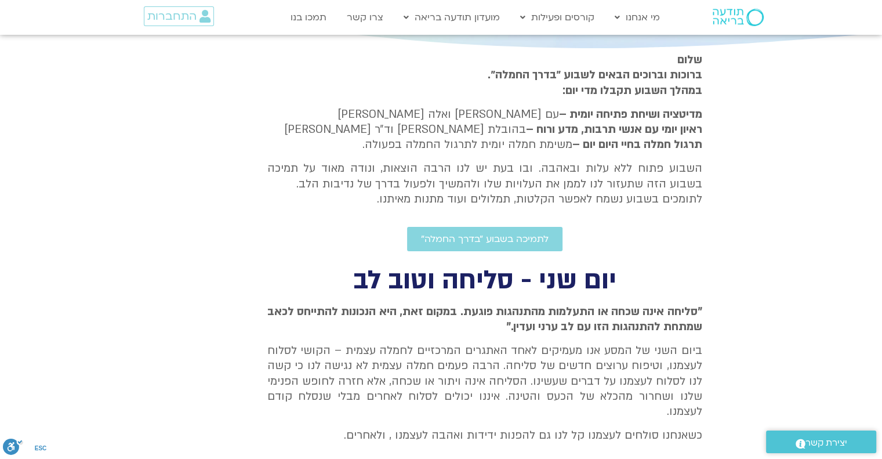
click at [620, 277] on h2 "יום שני - סליחה וטוב לב" at bounding box center [484, 281] width 435 height 24
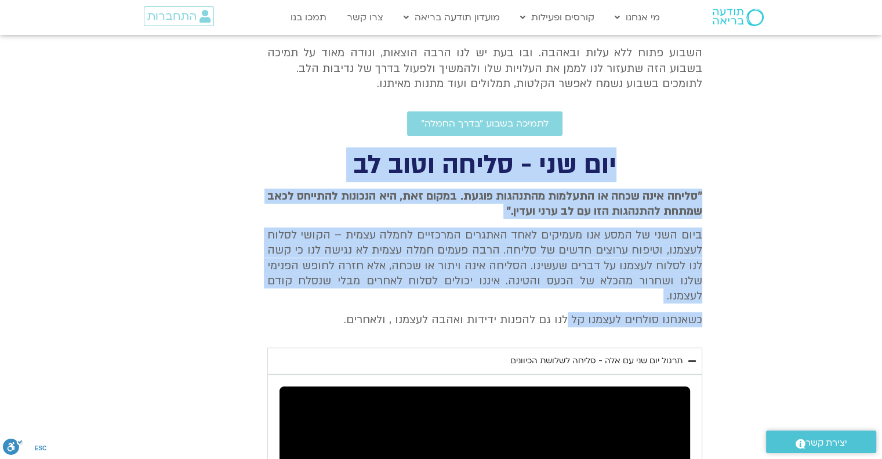
scroll to position [339, 0]
drag, startPoint x: 620, startPoint y: 277, endPoint x: 480, endPoint y: 296, distance: 141.0
click at [533, 295] on div "יום שני - סליחה וטוב לב "סליחה אינה שכחה או התעלמות מהתנהגות פוגעת. במקום זאת, …" at bounding box center [441, 431] width 522 height 556
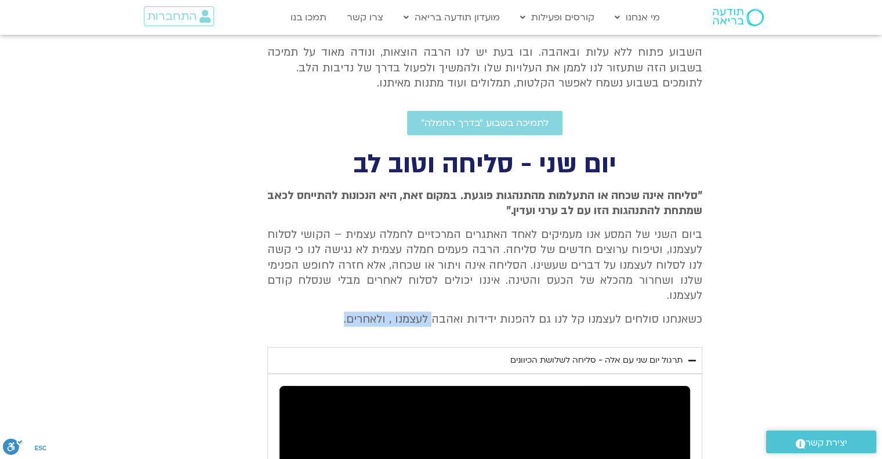
drag, startPoint x: 425, startPoint y: 306, endPoint x: 439, endPoint y: 262, distance: 47.0
click at [341, 312] on div ""סליחה אינה שכחה או התעלמות מהתנהגות פוגעת. במקום זאת, היא הנכונות להתייחס לכאב…" at bounding box center [484, 261] width 435 height 147
click at [591, 182] on div "יום שני - סליחה וטוב לב "סליחה אינה שכחה או התעלמות מהתנהגות פוגעת. במקום זאת, …" at bounding box center [441, 431] width 522 height 556
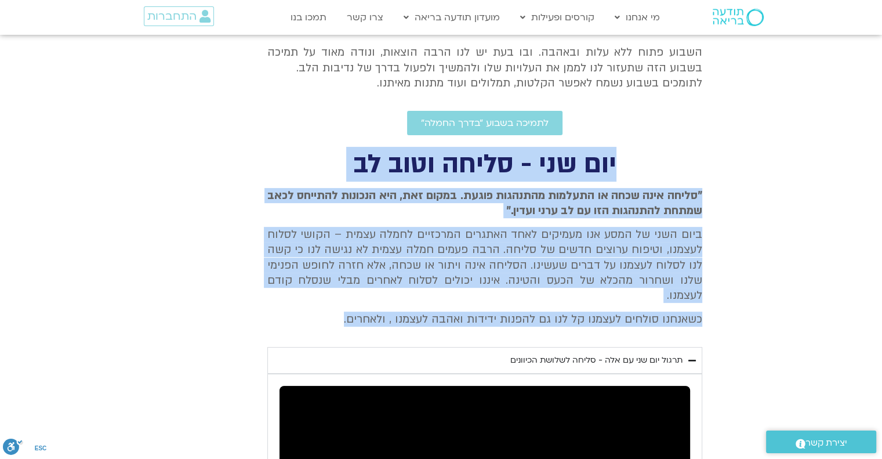
drag, startPoint x: 617, startPoint y: 160, endPoint x: 345, endPoint y: 302, distance: 306.7
click at [345, 302] on div "יום שני - סליחה וטוב לב "סליחה אינה שכחה או התעלמות מהתנהגות פוגעת. במקום זאת, …" at bounding box center [441, 431] width 522 height 556
copy div "יום שני - סליחה וטוב לב "סליחה אינה שכחה או התעלמות מהתנהגות פוגעת. במקום זאת, …"
click at [671, 230] on span "ביום השני של המסע אנו מעמיקים לאחד האתגרים המרכזיים לחמלה עצמית – הקושי לסלוח ל…" at bounding box center [484, 265] width 435 height 77
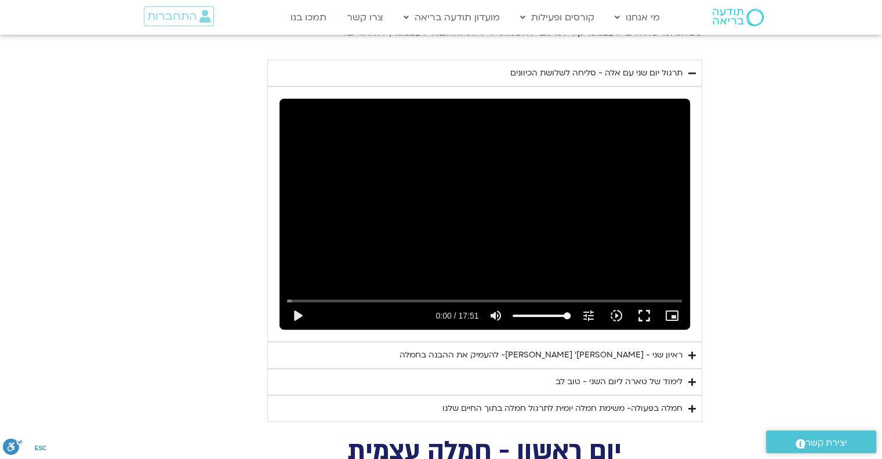
scroll to position [629, 0]
